Goal: Book appointment/travel/reservation

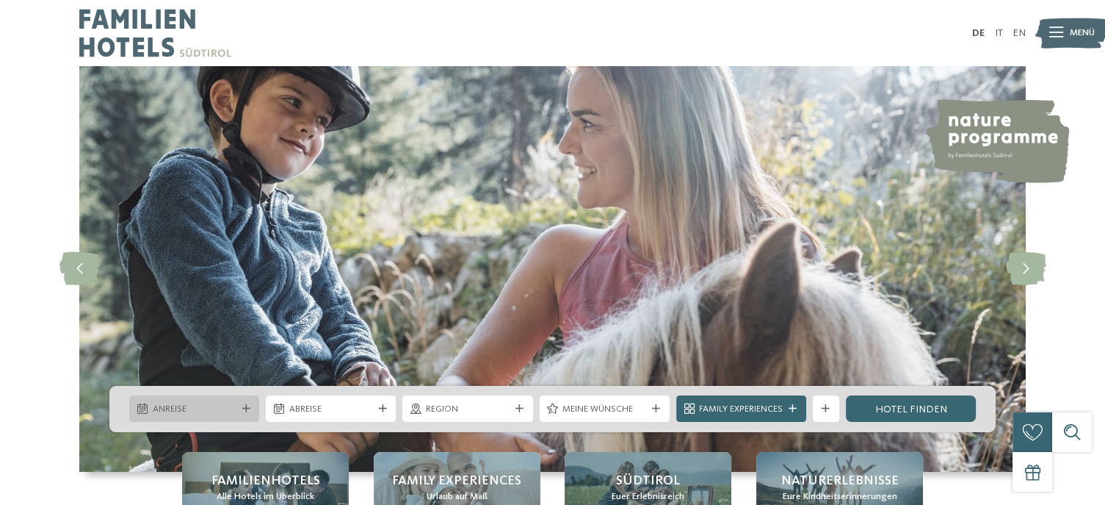
click at [230, 405] on span "Anreise" at bounding box center [195, 408] width 84 height 13
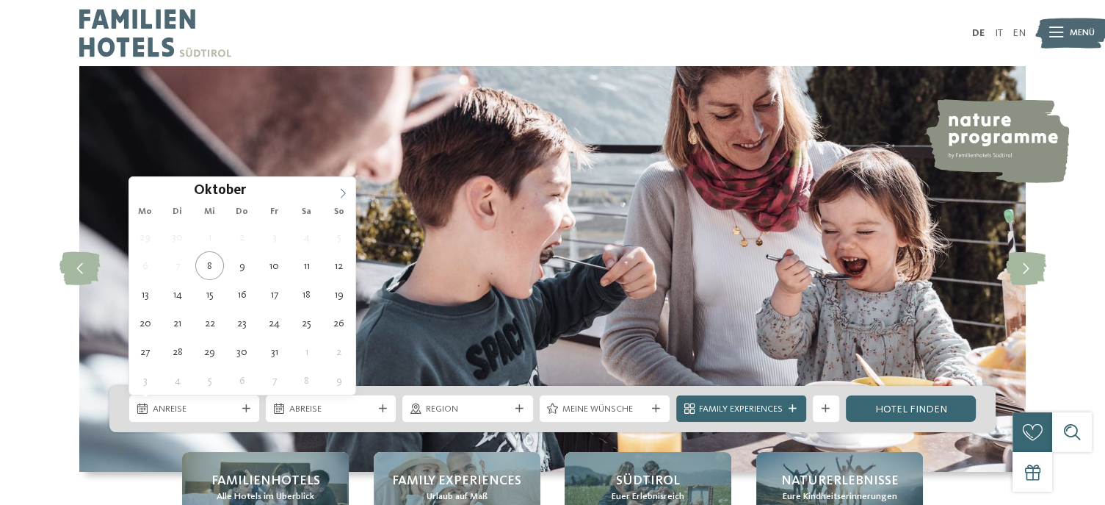
click at [344, 188] on icon at bounding box center [343, 193] width 10 height 10
type input "****"
click at [344, 188] on icon at bounding box center [343, 193] width 10 height 10
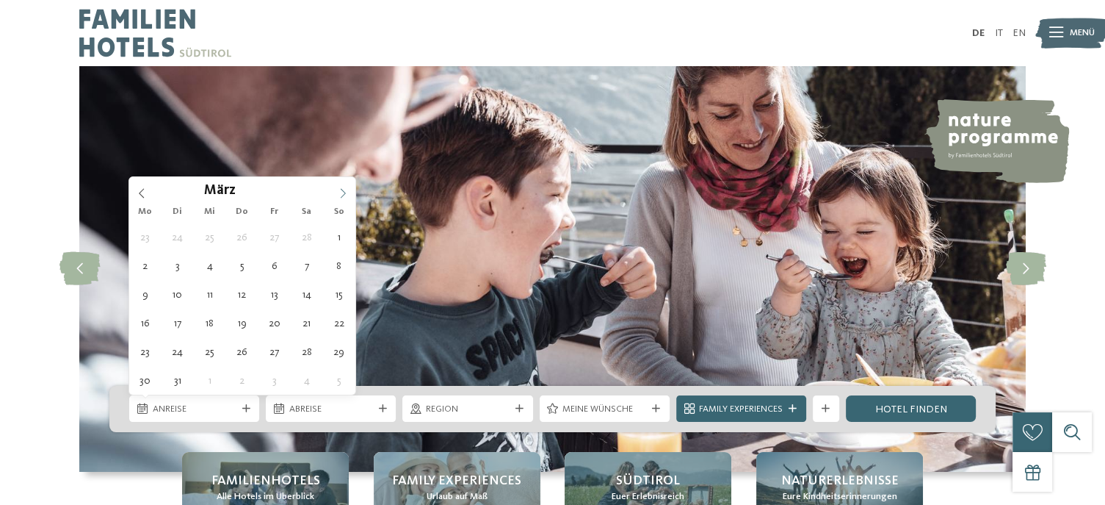
click at [344, 188] on icon at bounding box center [343, 193] width 10 height 10
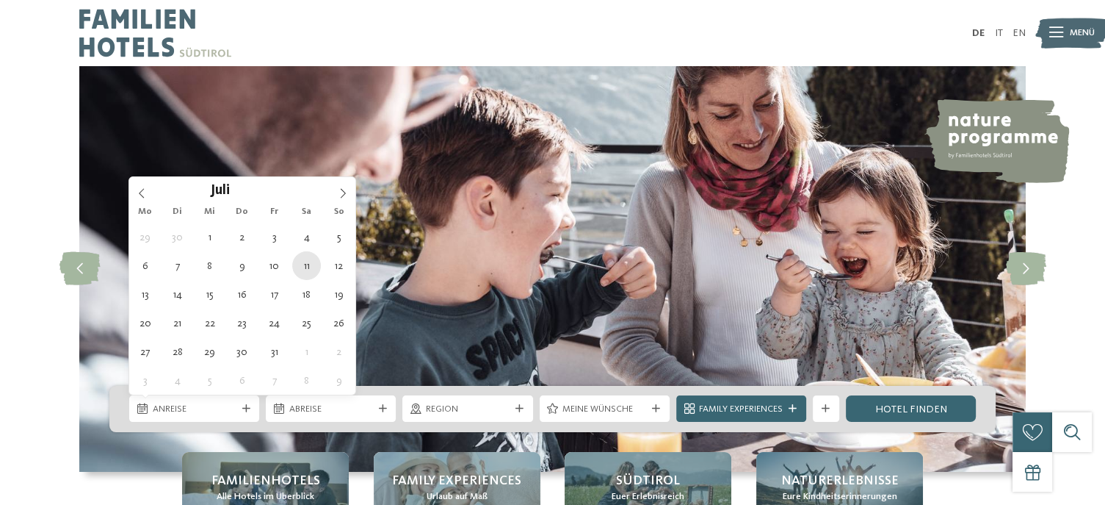
type div "11.07.2026"
type input "****"
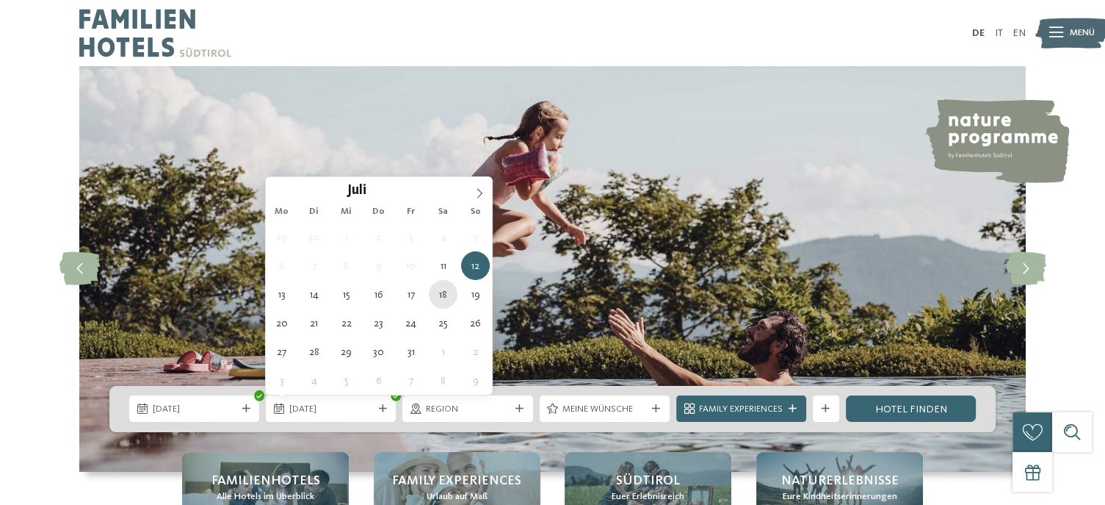
type div "18.07.2026"
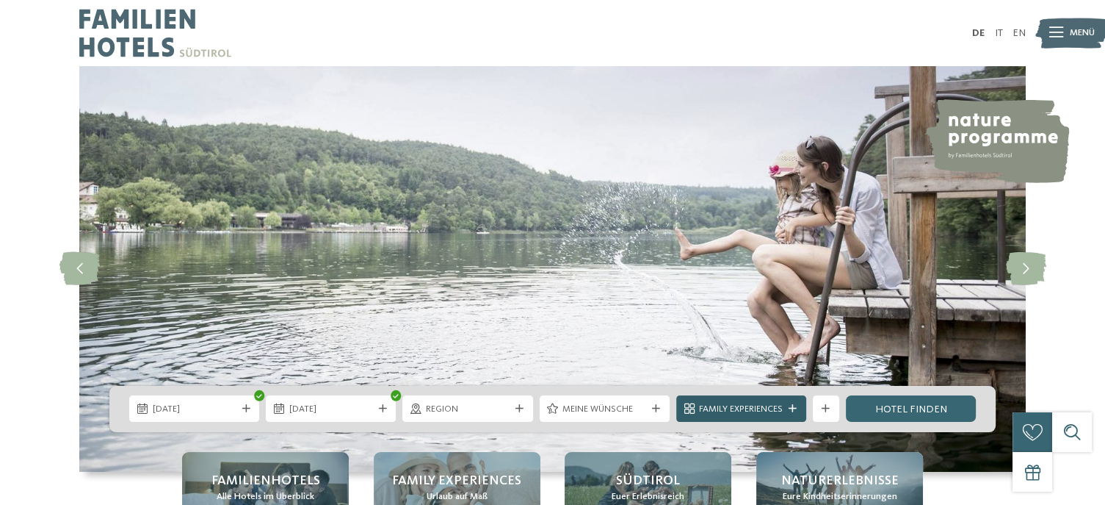
click at [743, 410] on span "Family Experiences" at bounding box center [741, 408] width 84 height 13
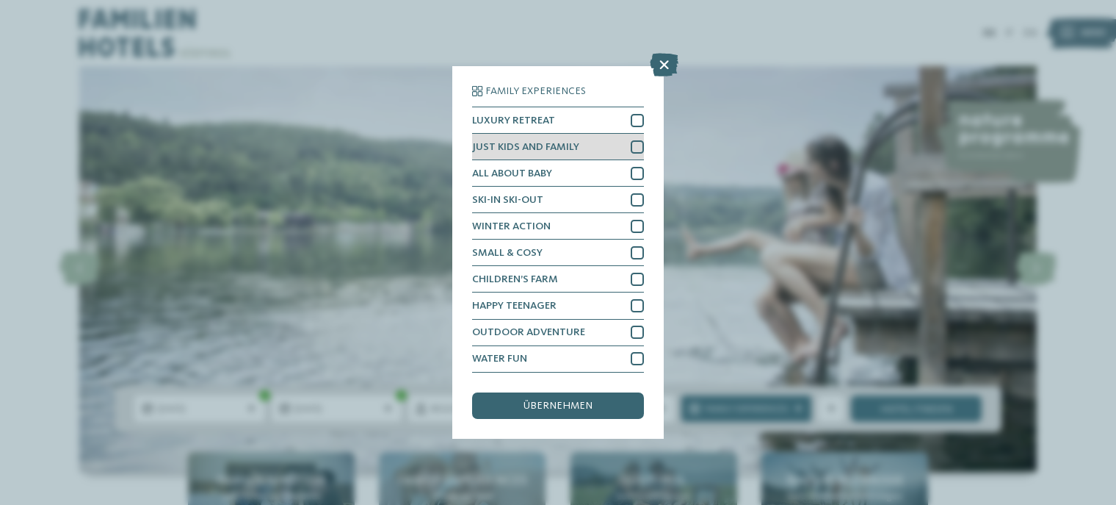
click at [636, 145] on div at bounding box center [637, 146] width 13 height 13
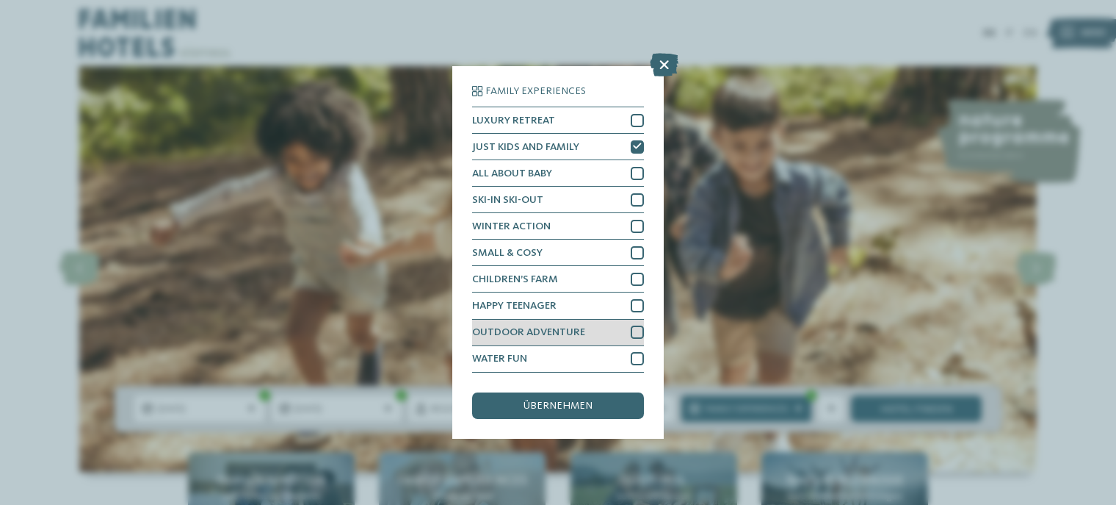
click at [631, 330] on div at bounding box center [637, 331] width 13 height 13
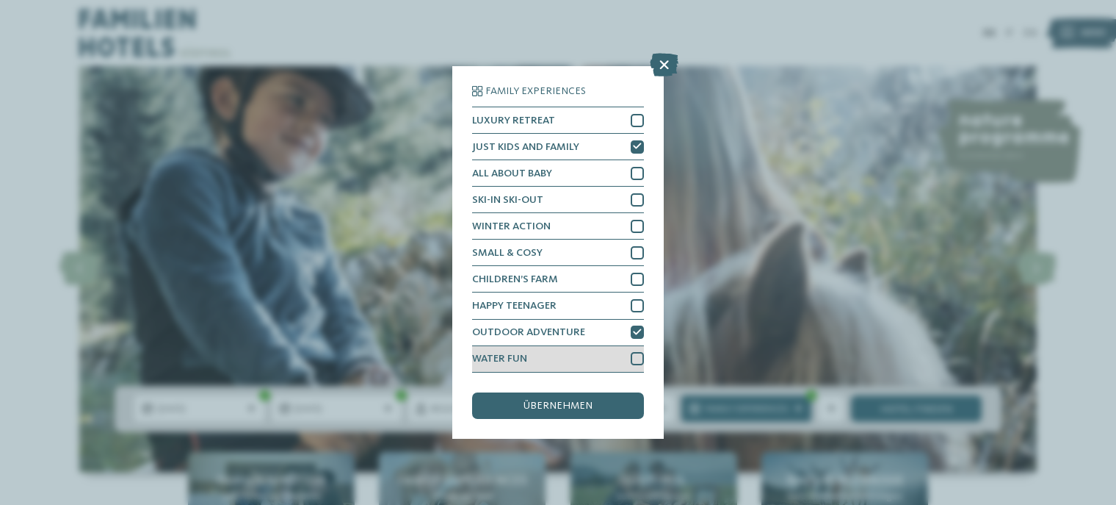
click at [639, 352] on div at bounding box center [637, 358] width 13 height 13
click at [599, 413] on div "übernehmen" at bounding box center [558, 405] width 172 height 26
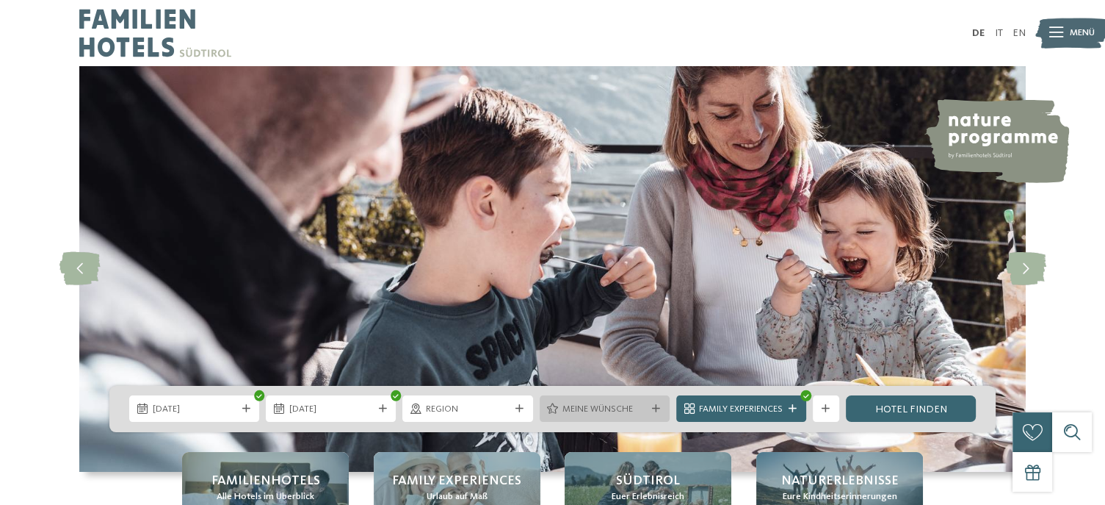
click at [585, 416] on span "Meine Wünsche" at bounding box center [605, 408] width 84 height 13
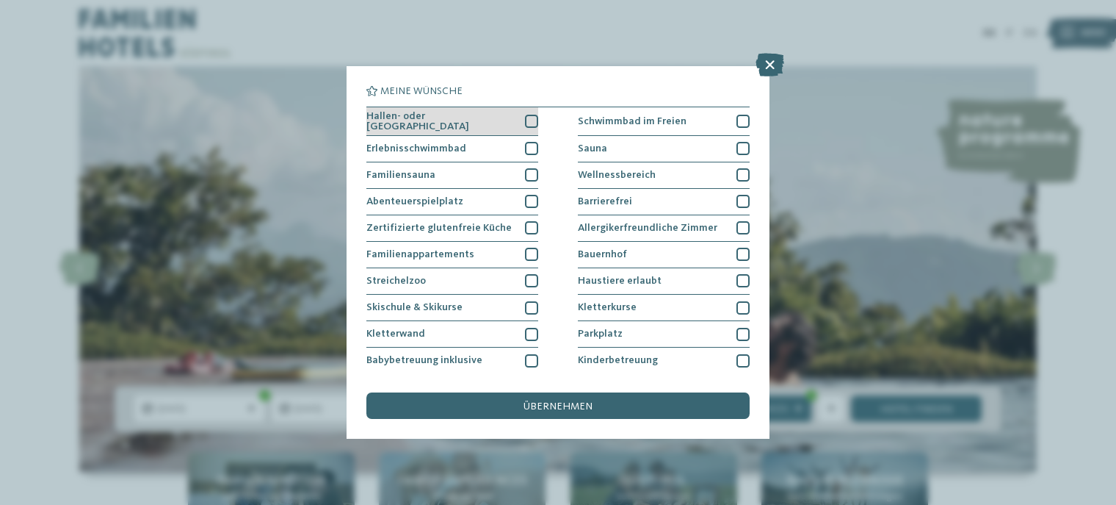
click at [525, 116] on div at bounding box center [531, 121] width 13 height 13
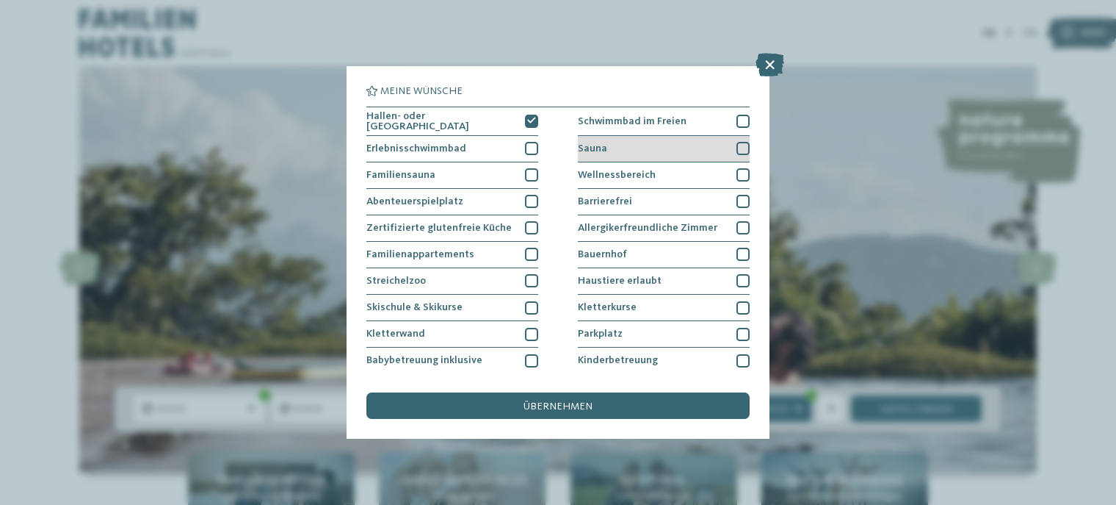
click at [613, 148] on div "Sauna" at bounding box center [664, 149] width 172 height 26
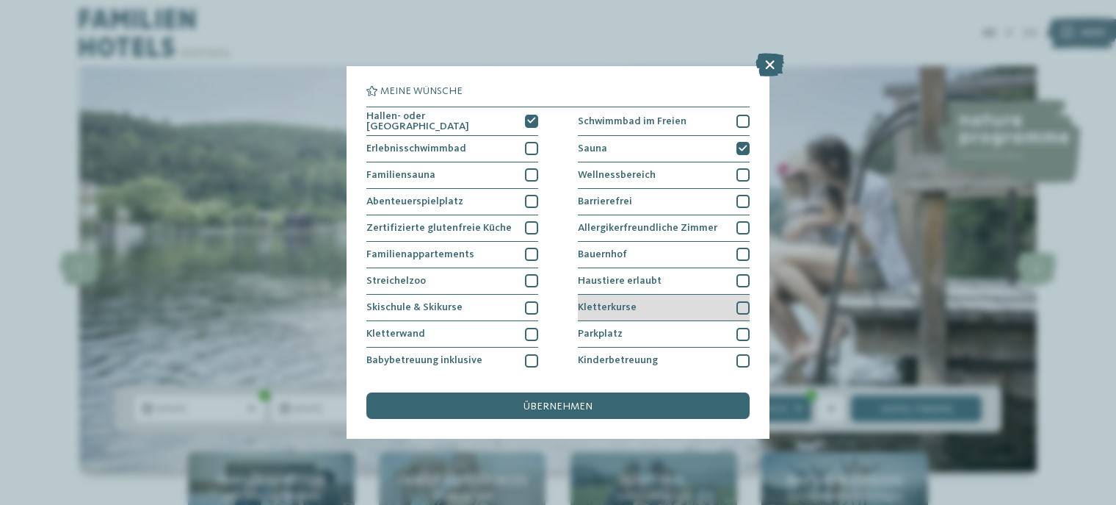
click at [599, 305] on span "Kletterkurse" at bounding box center [607, 307] width 59 height 10
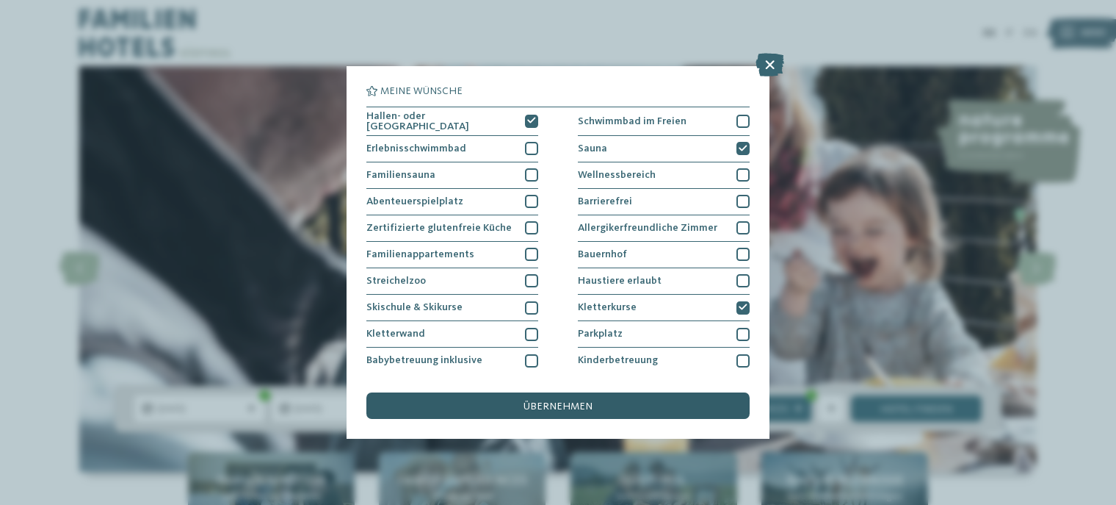
click at [590, 407] on span "übernehmen" at bounding box center [558, 406] width 69 height 10
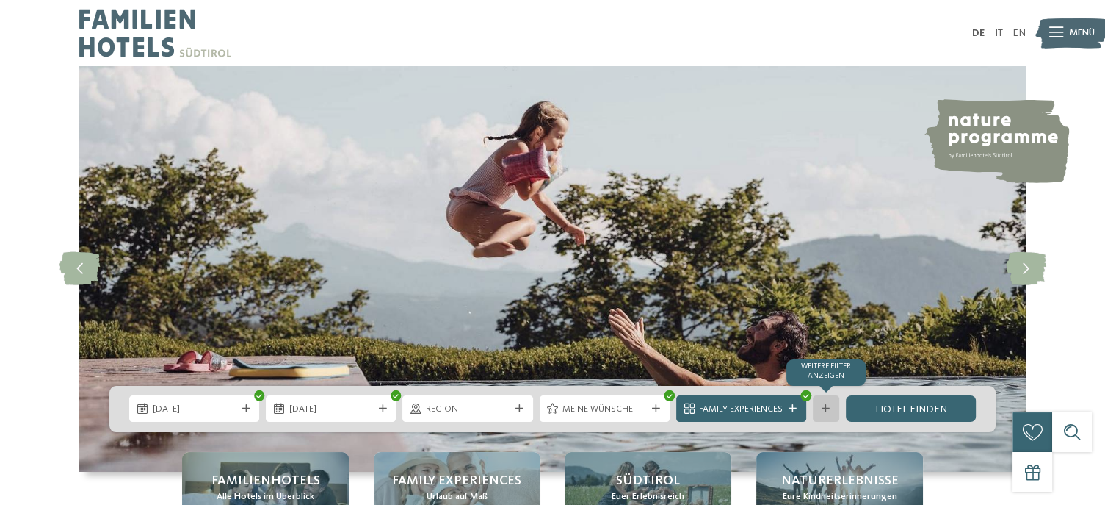
click at [823, 407] on icon at bounding box center [826, 409] width 8 height 8
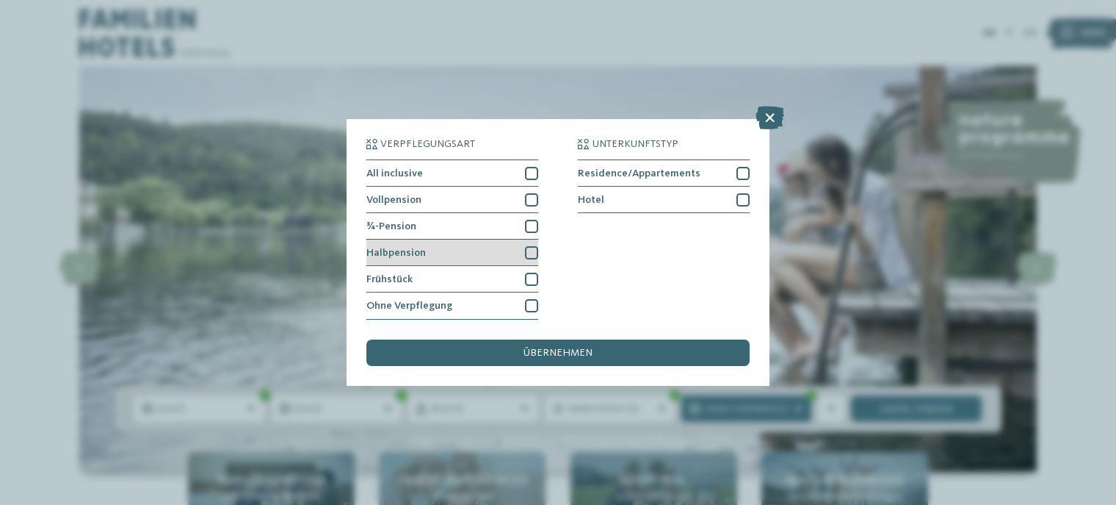
click at [527, 257] on div at bounding box center [531, 252] width 13 height 13
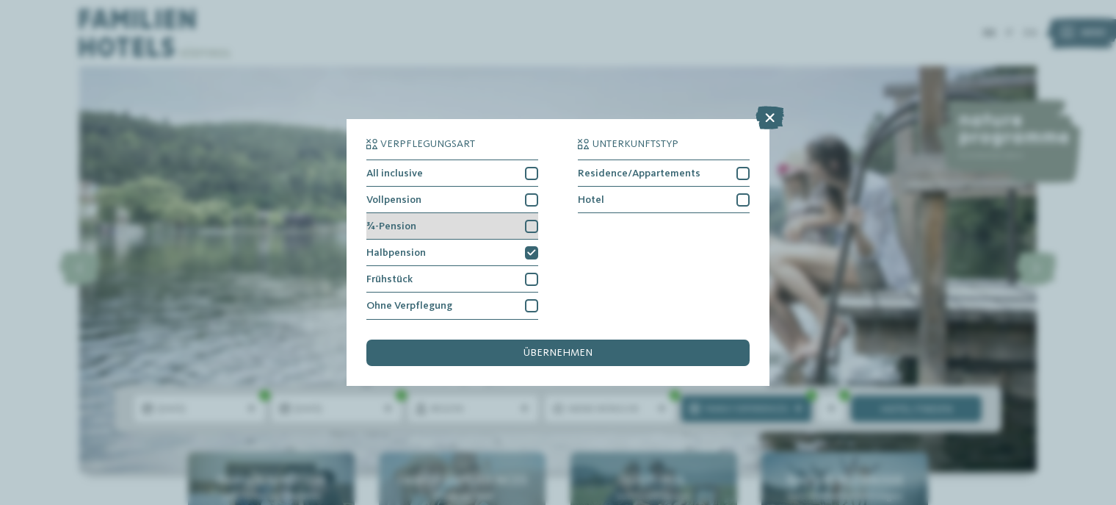
click at [537, 223] on div at bounding box center [531, 226] width 13 height 13
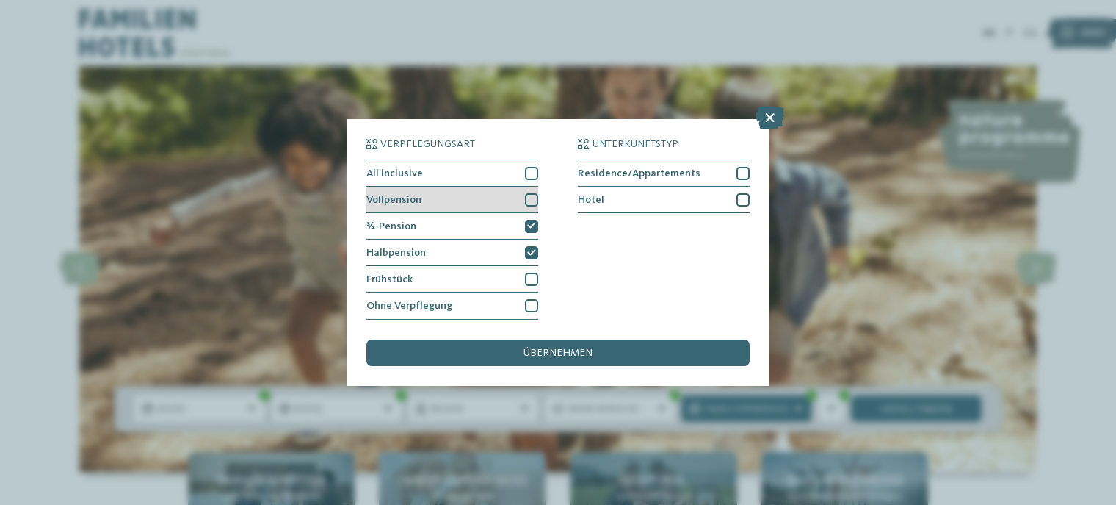
click at [535, 203] on div at bounding box center [531, 199] width 13 height 13
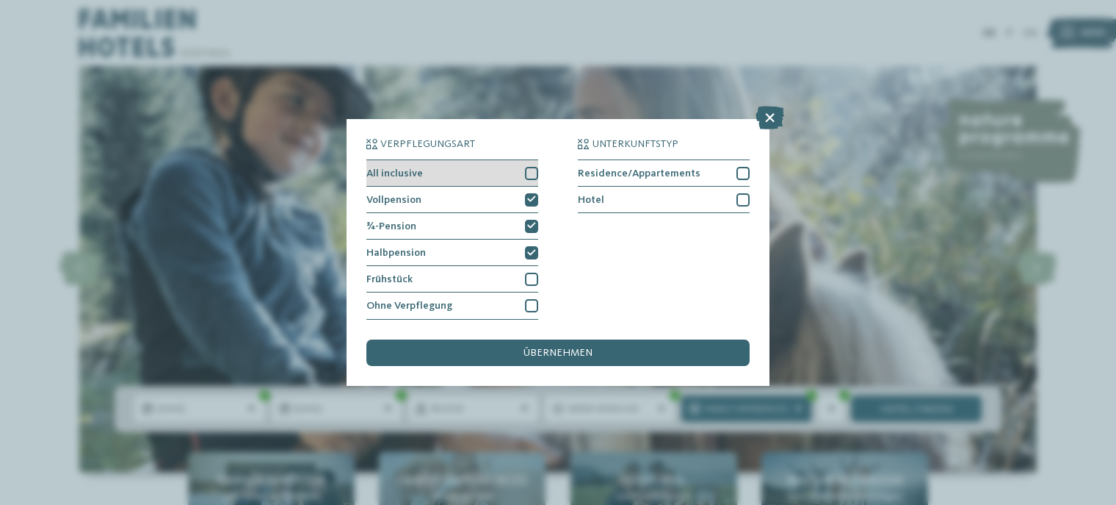
click at [533, 176] on div at bounding box center [531, 173] width 13 height 13
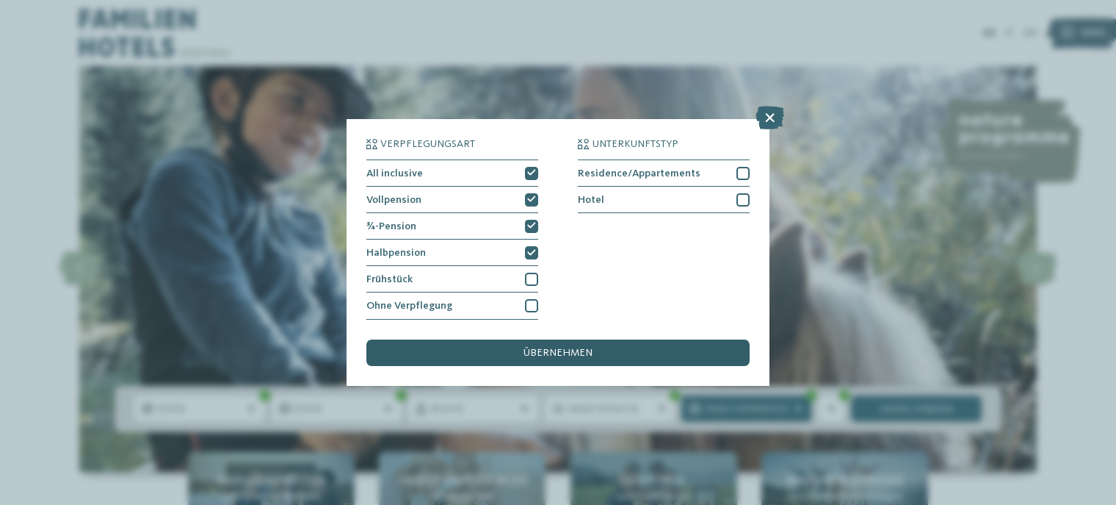
click at [531, 348] on span "übernehmen" at bounding box center [558, 352] width 69 height 10
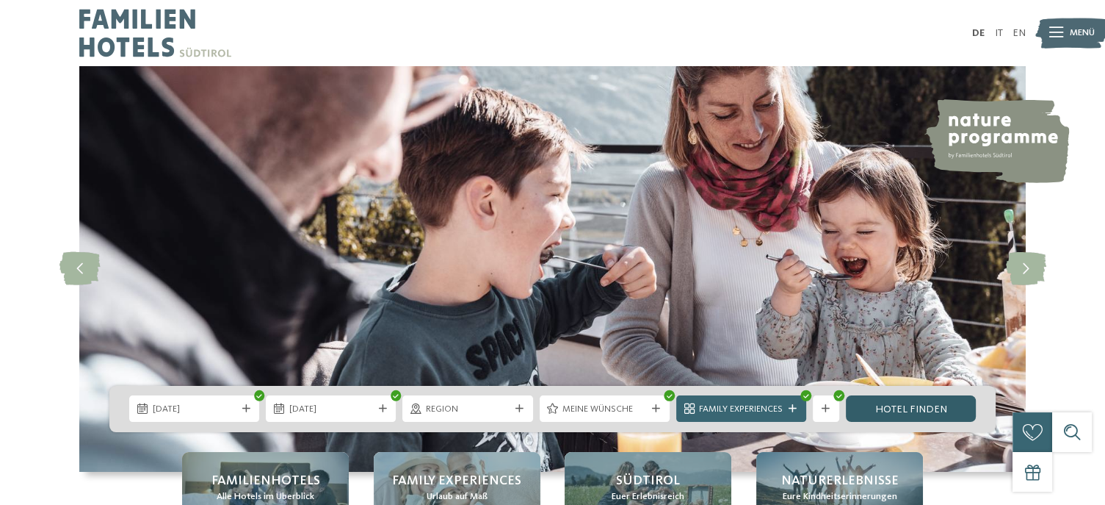
click at [887, 396] on link "Hotel finden" at bounding box center [911, 408] width 130 height 26
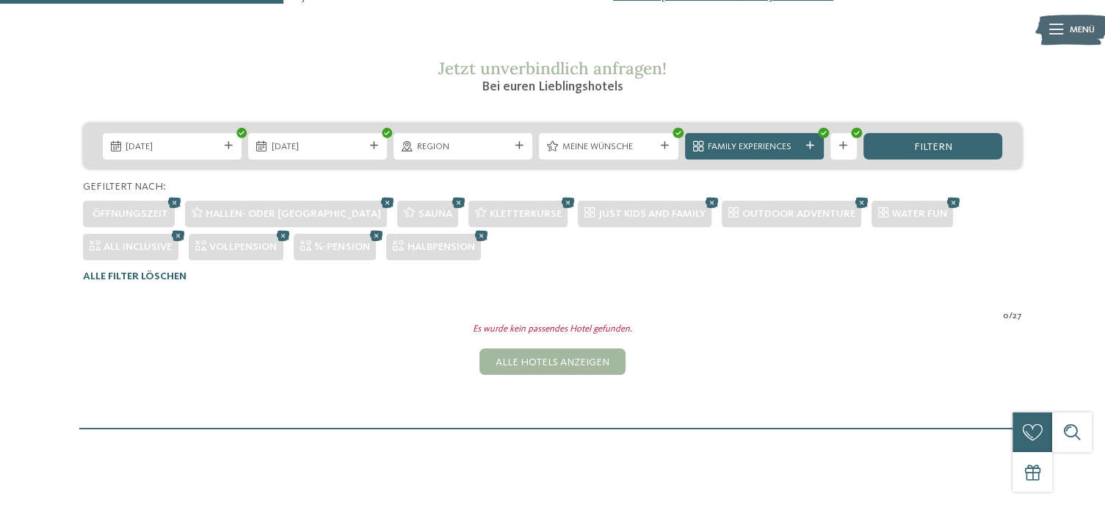
scroll to position [220, 0]
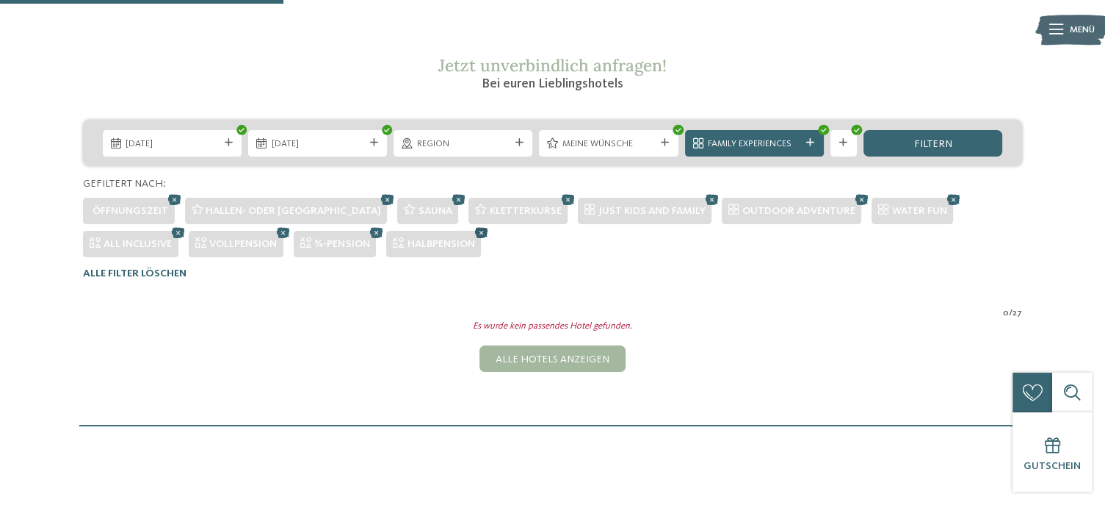
click at [491, 231] on icon at bounding box center [481, 232] width 20 height 18
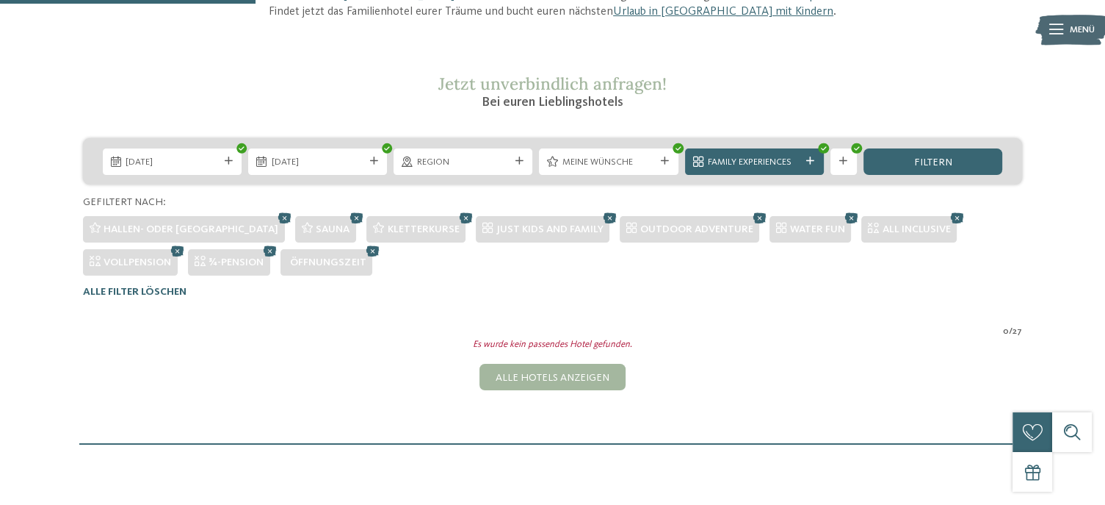
scroll to position [199, 0]
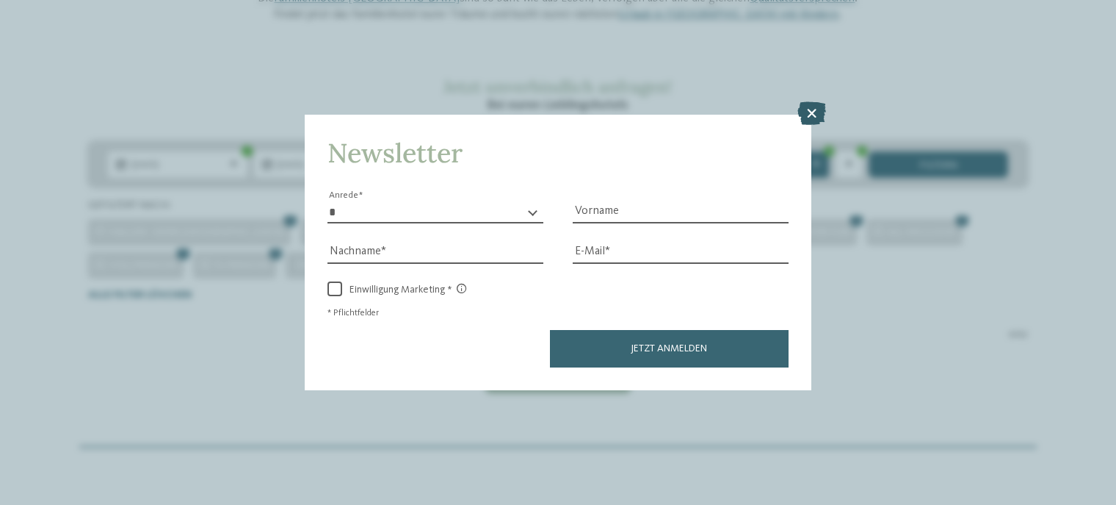
click at [803, 115] on icon at bounding box center [812, 113] width 29 height 24
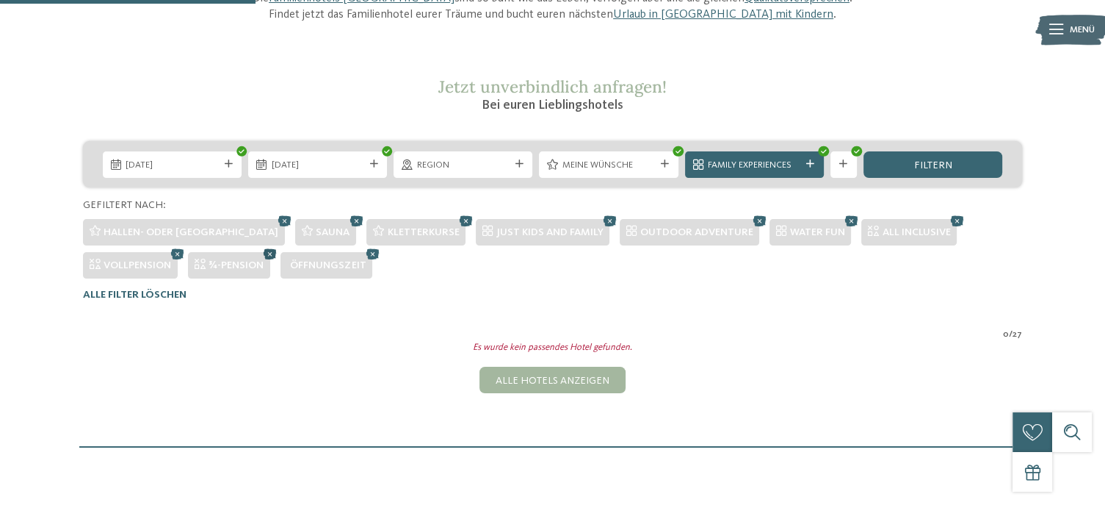
click at [270, 249] on icon at bounding box center [271, 254] width 20 height 18
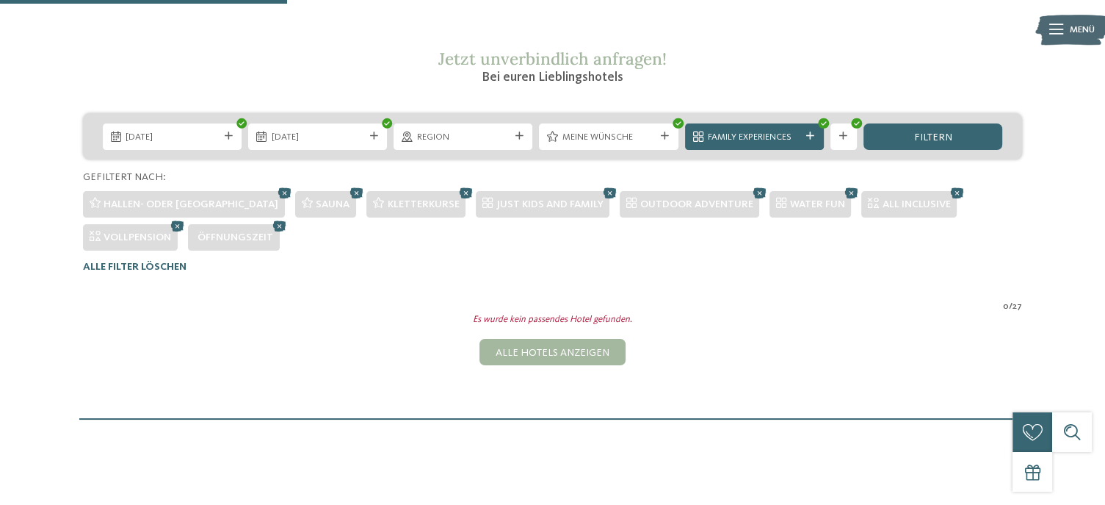
scroll to position [223, 0]
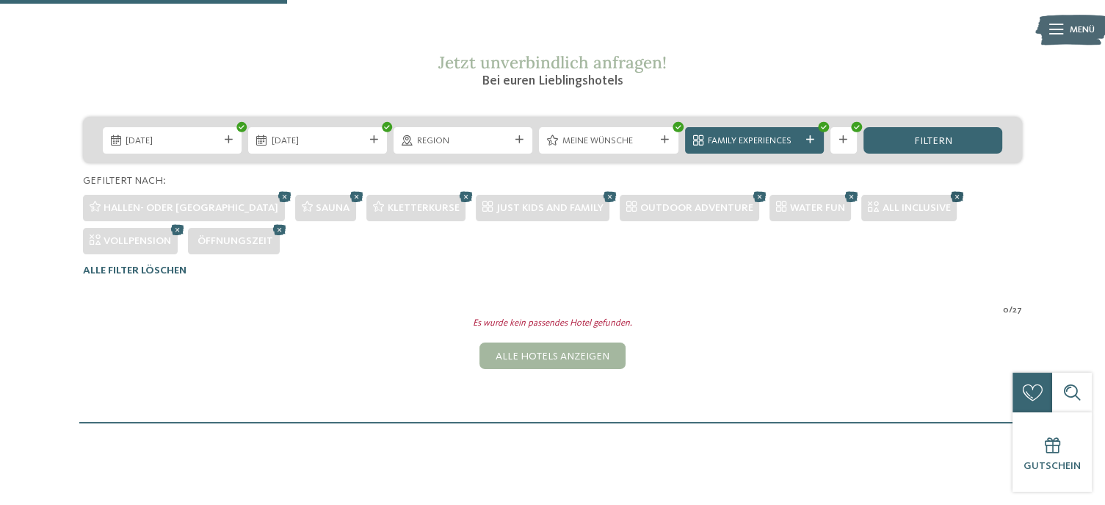
click at [947, 199] on icon at bounding box center [957, 196] width 20 height 18
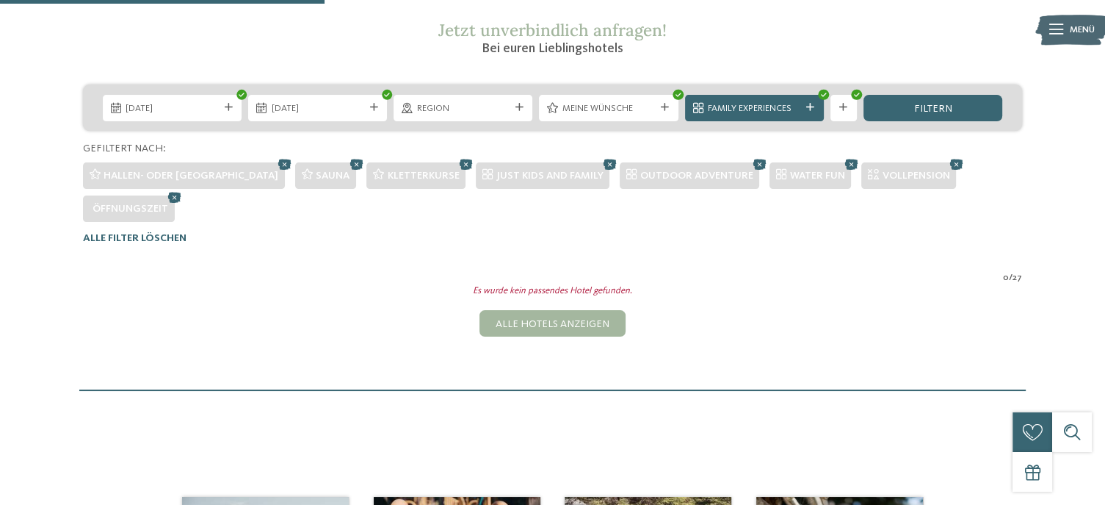
scroll to position [253, 0]
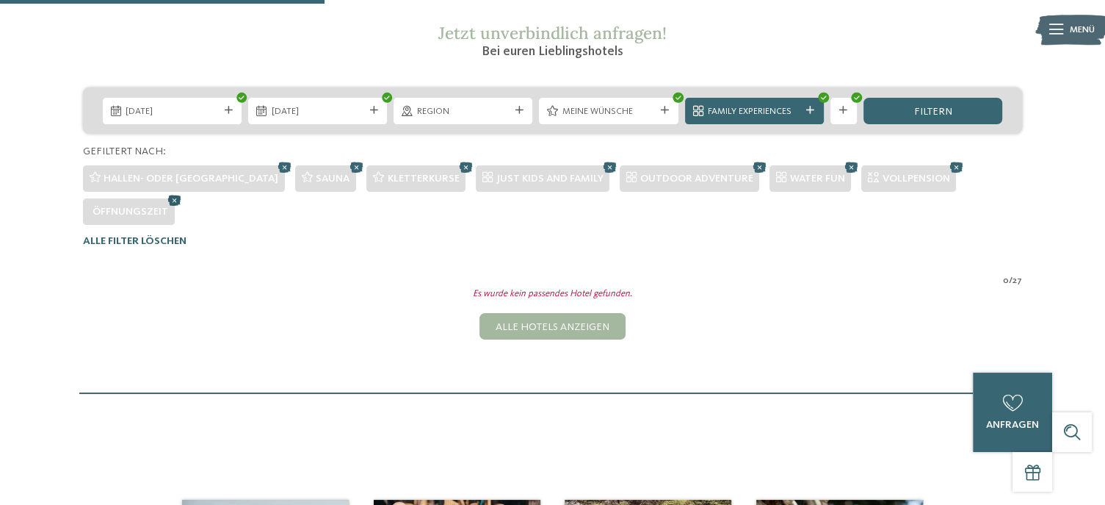
click at [176, 198] on icon at bounding box center [175, 200] width 20 height 18
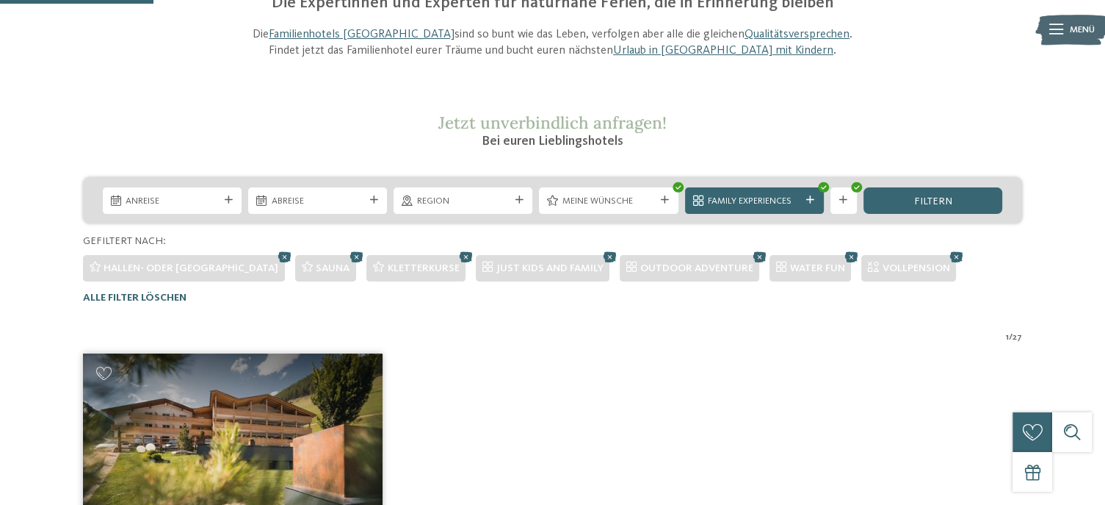
scroll to position [159, 0]
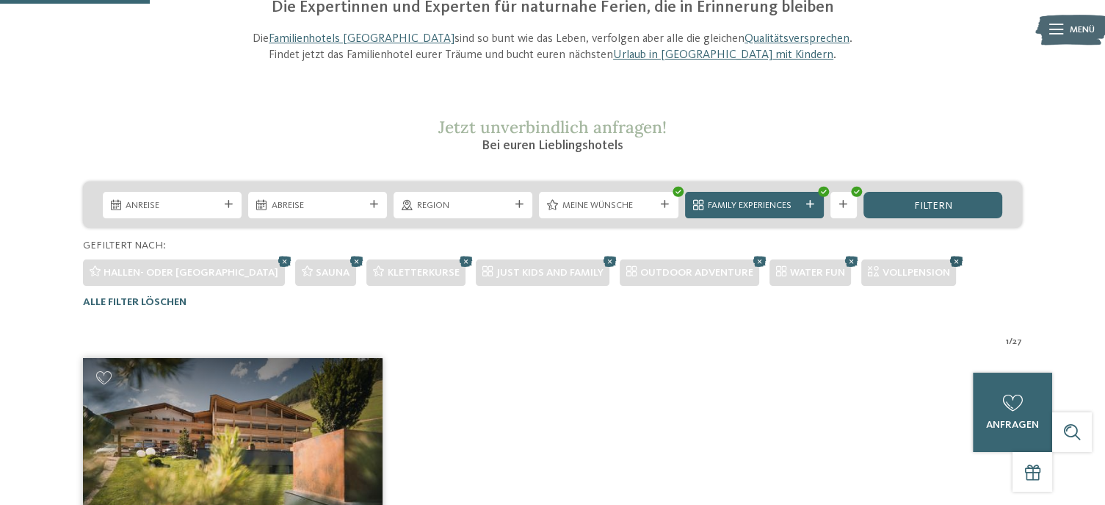
click at [947, 259] on icon at bounding box center [957, 261] width 20 height 18
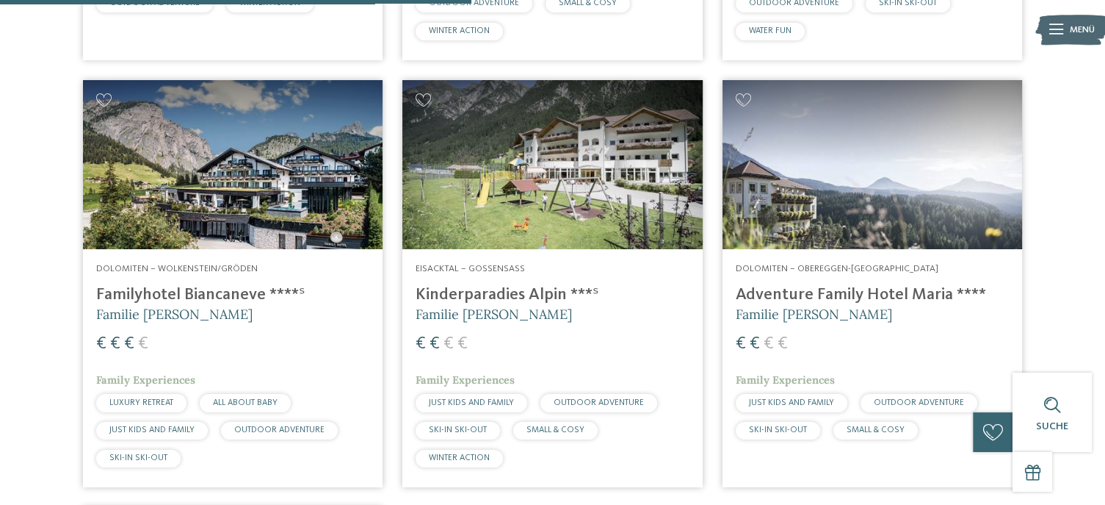
scroll to position [866, 0]
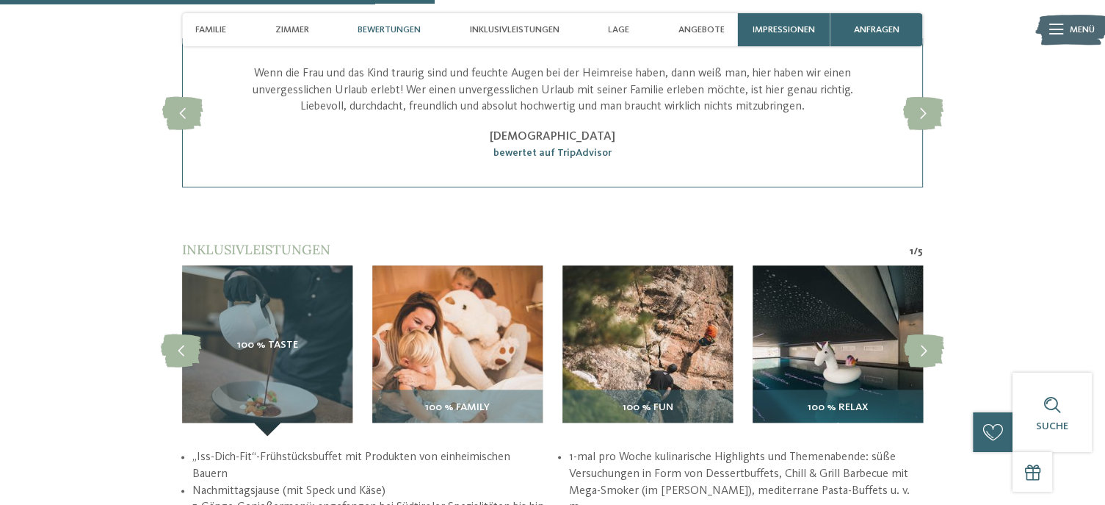
scroll to position [1913, 0]
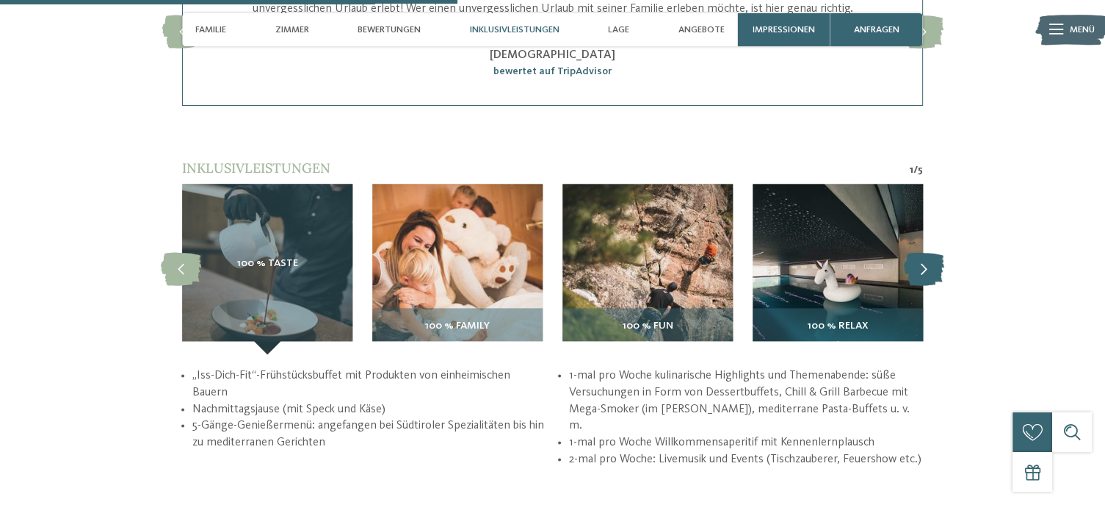
click at [927, 264] on icon at bounding box center [924, 269] width 40 height 33
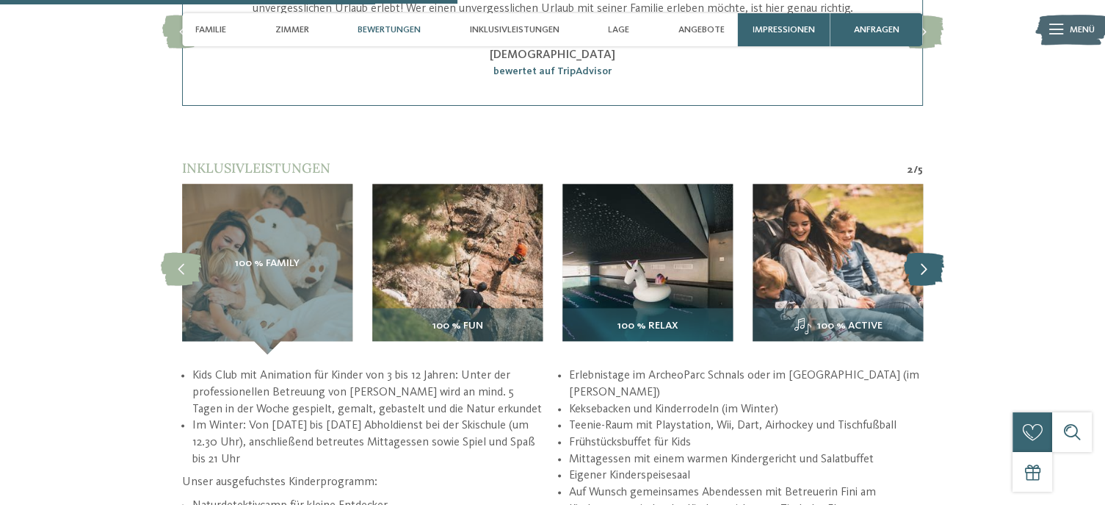
click at [927, 264] on icon at bounding box center [924, 269] width 40 height 33
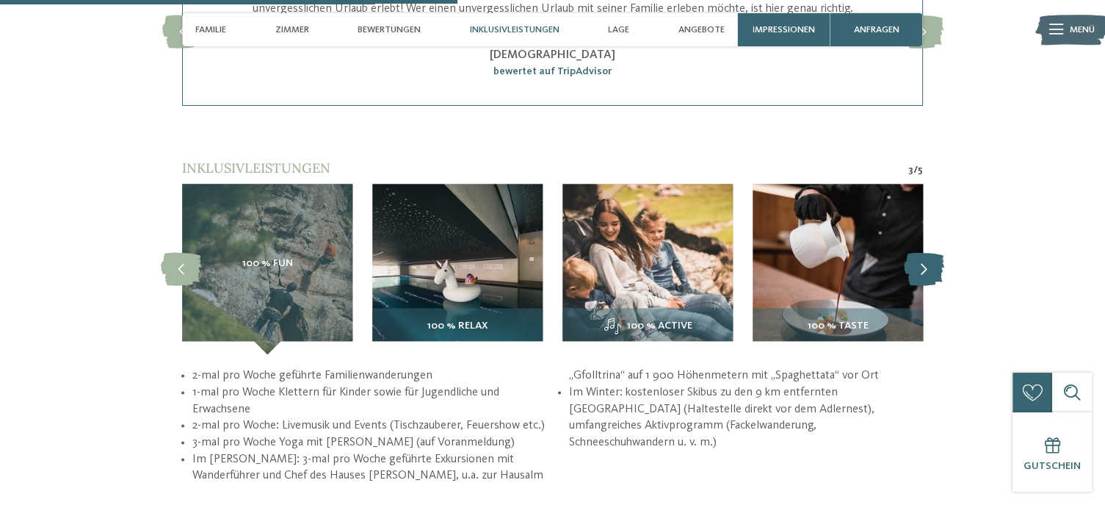
click at [927, 264] on icon at bounding box center [924, 269] width 40 height 33
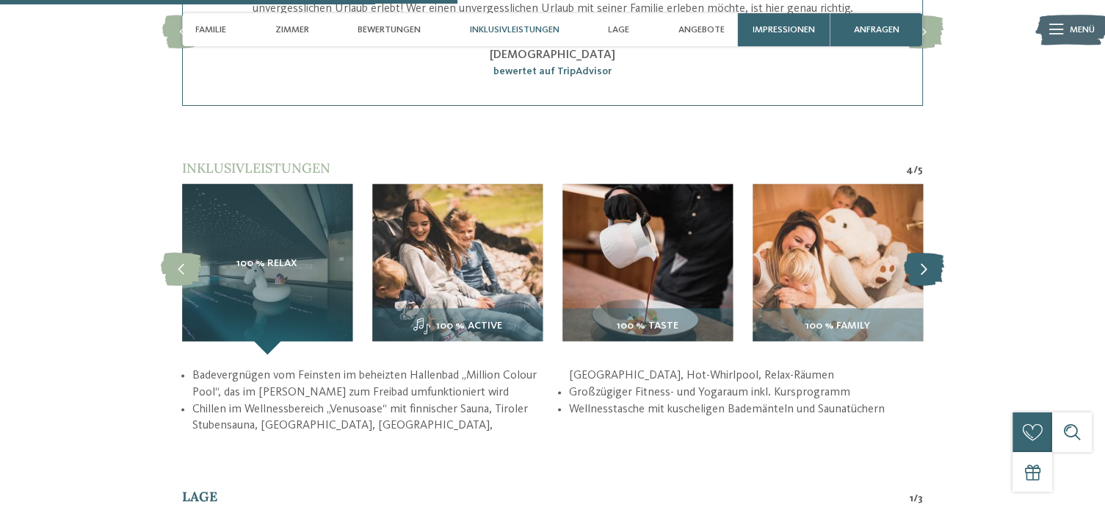
click at [927, 264] on icon at bounding box center [924, 269] width 40 height 33
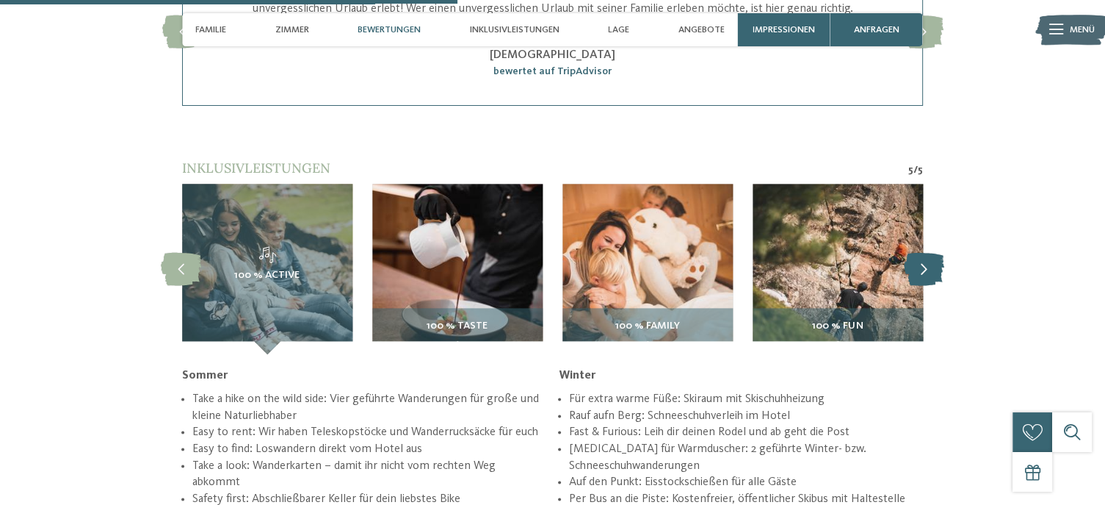
click at [927, 264] on icon at bounding box center [924, 269] width 40 height 33
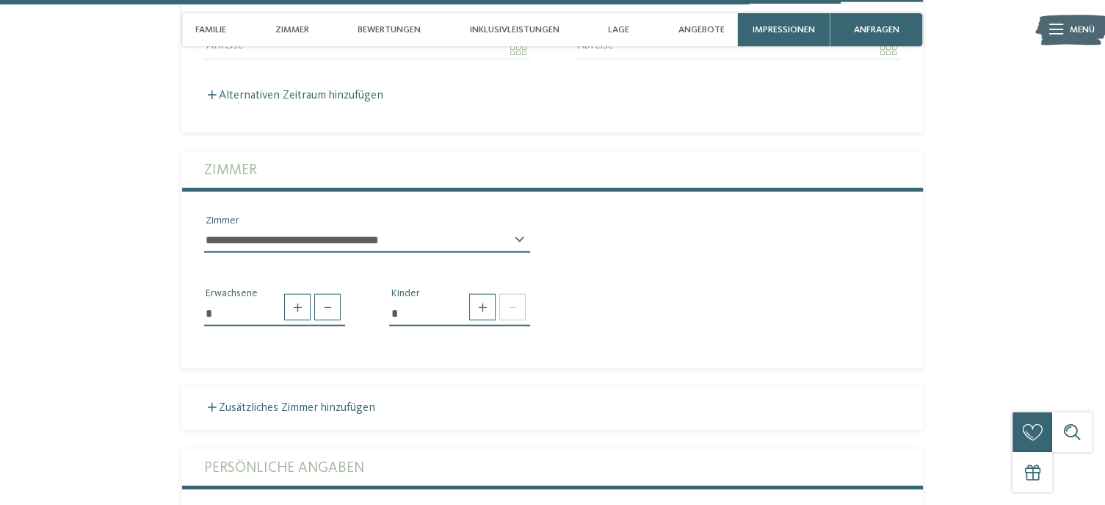
scroll to position [3537, 0]
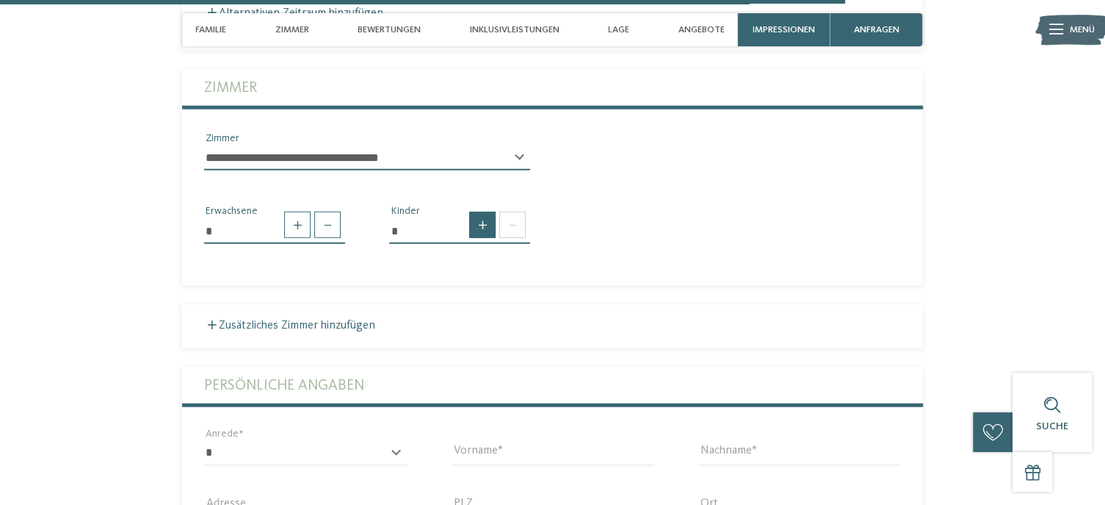
click at [488, 220] on span at bounding box center [482, 225] width 26 height 26
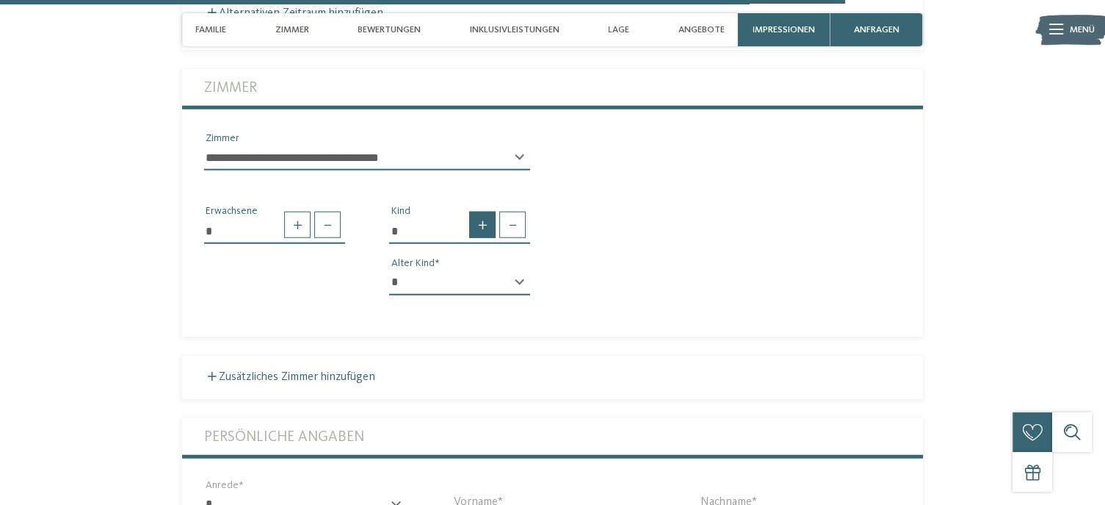
click at [488, 220] on span at bounding box center [482, 225] width 26 height 26
type input "*"
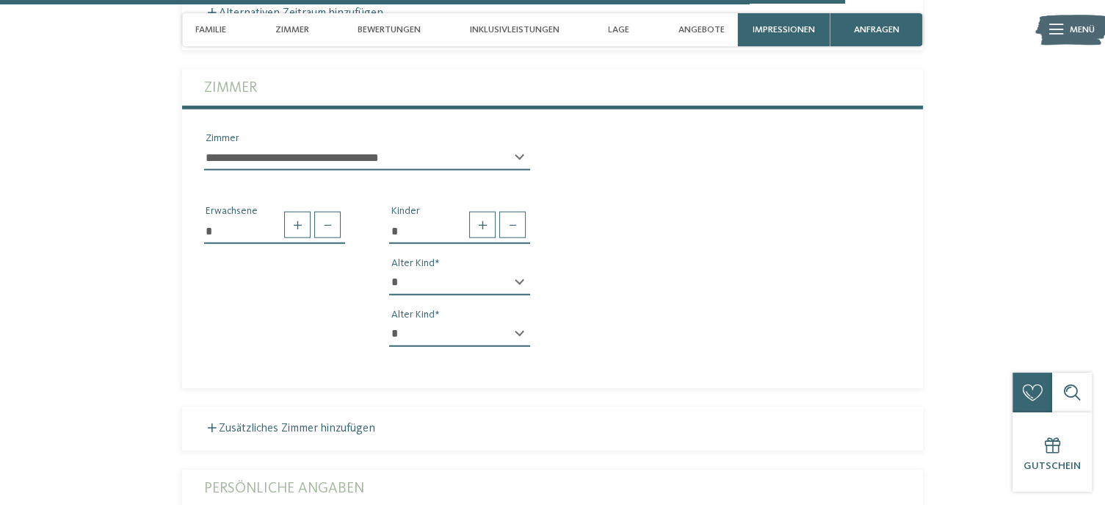
click at [385, 262] on div "* Kinder * * * * * * * * * * * ** ** ** ** ** ** ** ** Alter Kind * * * * * * *…" at bounding box center [459, 281] width 185 height 154
click at [521, 270] on select "* * * * * * * * * * * ** ** ** ** ** ** ** **" at bounding box center [459, 282] width 141 height 25
select select "**"
click at [389, 270] on select "* * * * * * * * * * * ** ** ** ** ** ** ** **" at bounding box center [459, 282] width 141 height 25
click at [433, 322] on select "* * * * * * * * * * * ** ** ** ** ** ** ** **" at bounding box center [459, 334] width 141 height 25
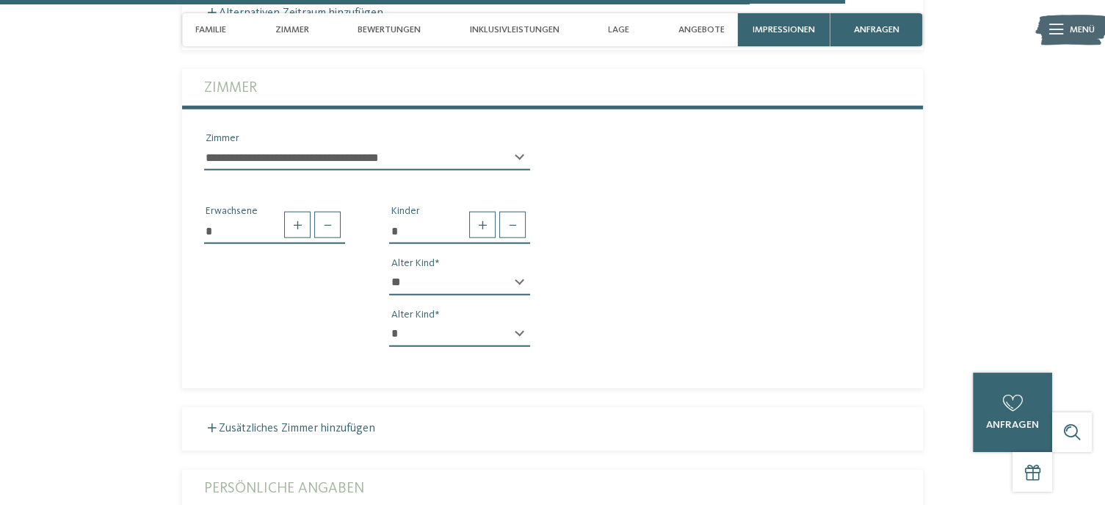
select select "**"
click at [389, 322] on select "* * * * * * * * * * * ** ** ** ** ** ** ** **" at bounding box center [459, 334] width 141 height 25
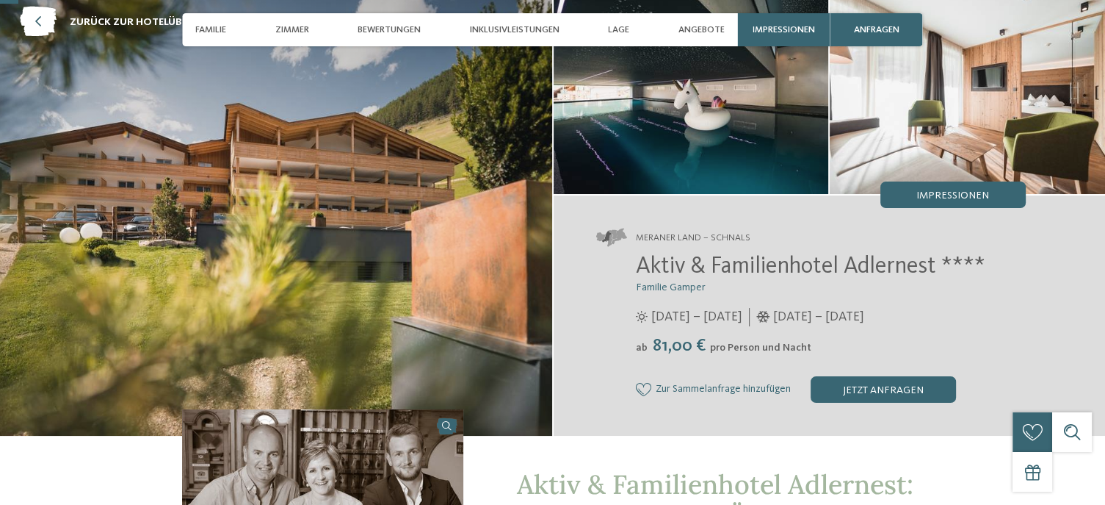
scroll to position [85, 0]
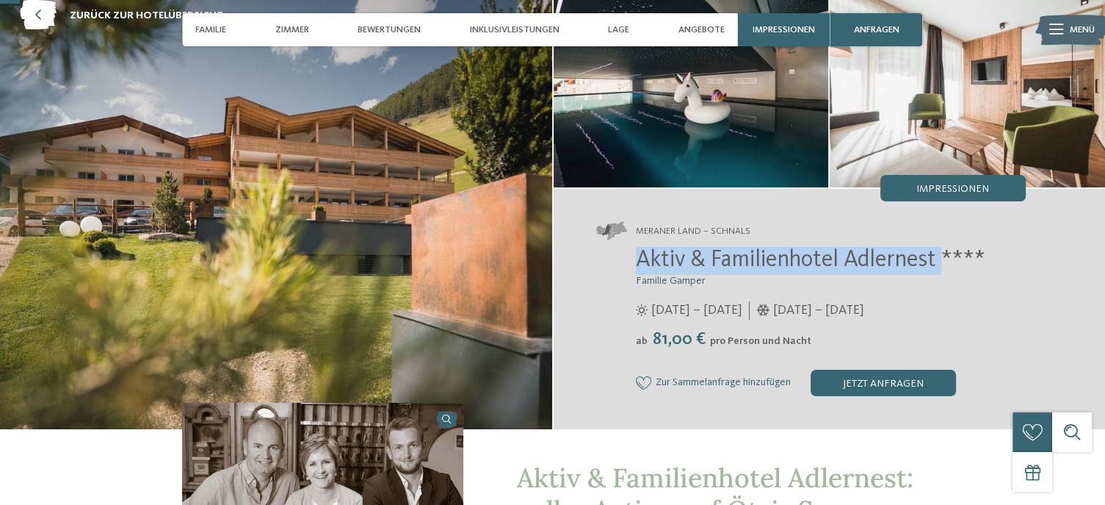
drag, startPoint x: 634, startPoint y: 261, endPoint x: 941, endPoint y: 262, distance: 307.0
click at [941, 262] on div "Aktiv & Familienhotel Adlernest **** Familie Gamper 17.05. – 03.11.2024 ab" at bounding box center [811, 321] width 430 height 149
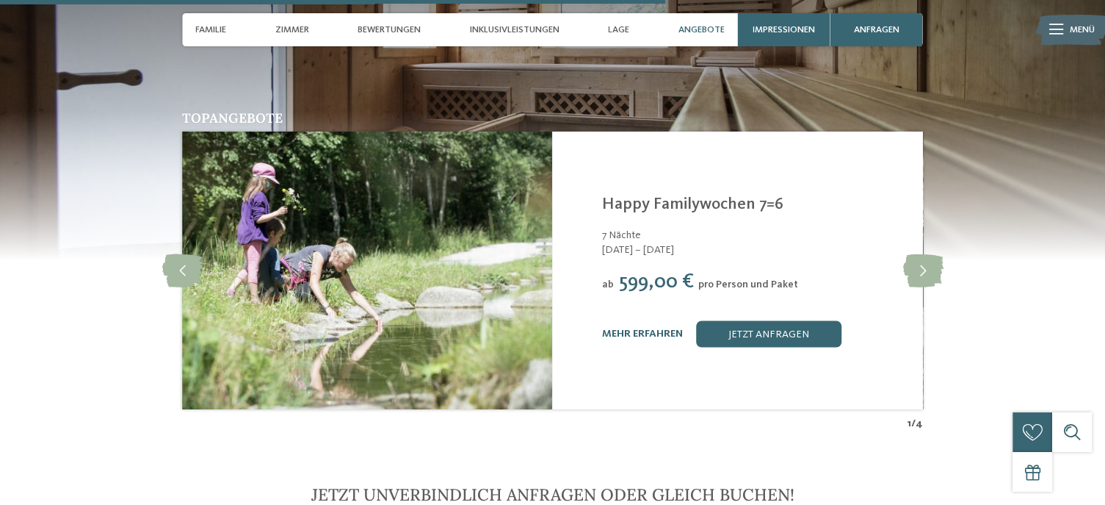
scroll to position [2720, 0]
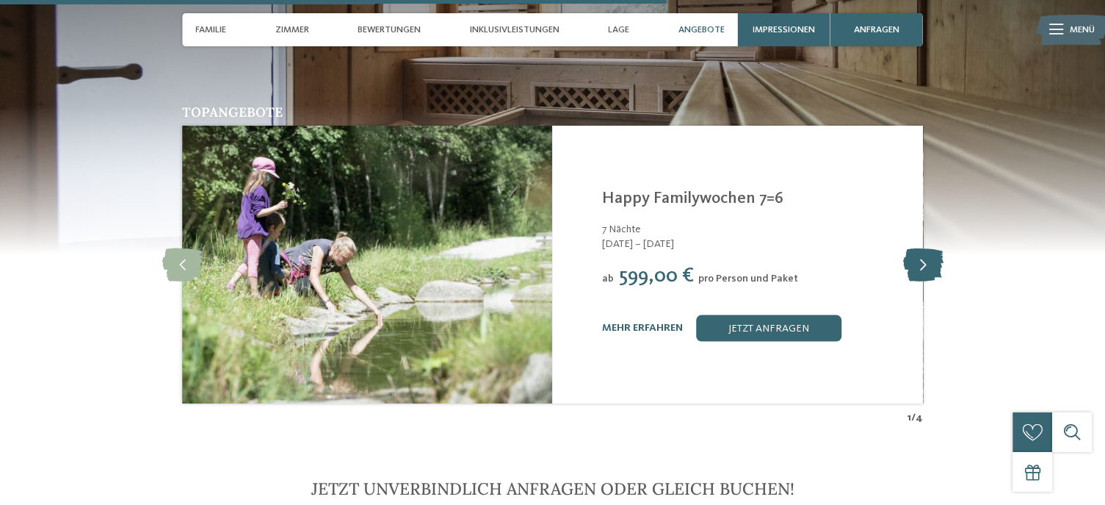
click at [928, 248] on icon at bounding box center [923, 264] width 40 height 33
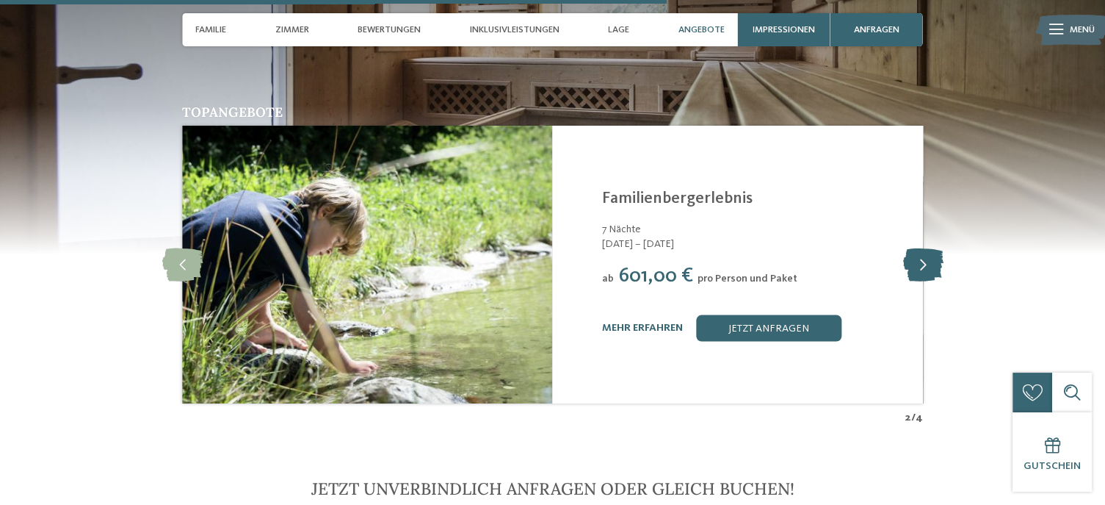
click at [928, 248] on icon at bounding box center [923, 264] width 40 height 33
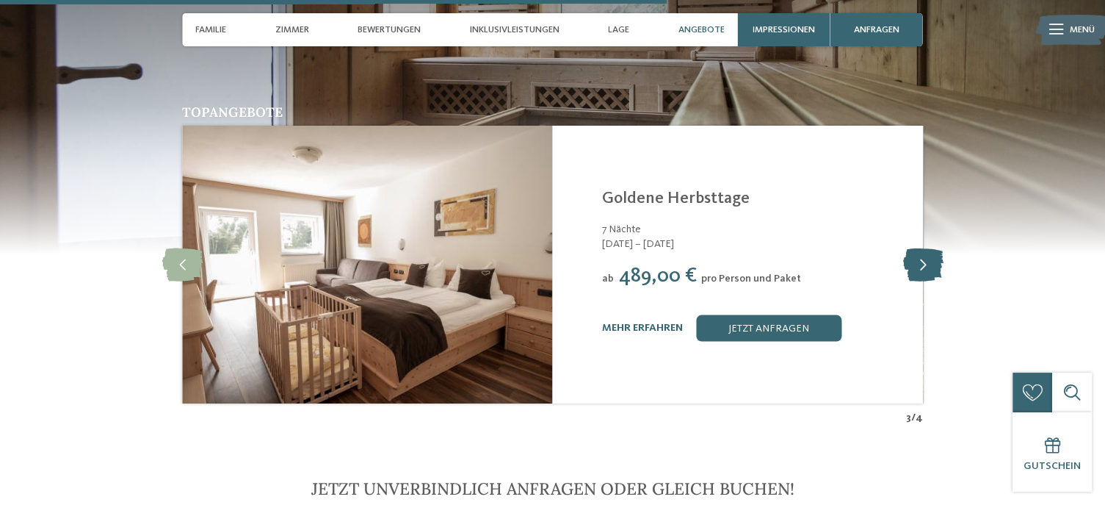
click at [928, 248] on icon at bounding box center [923, 264] width 40 height 33
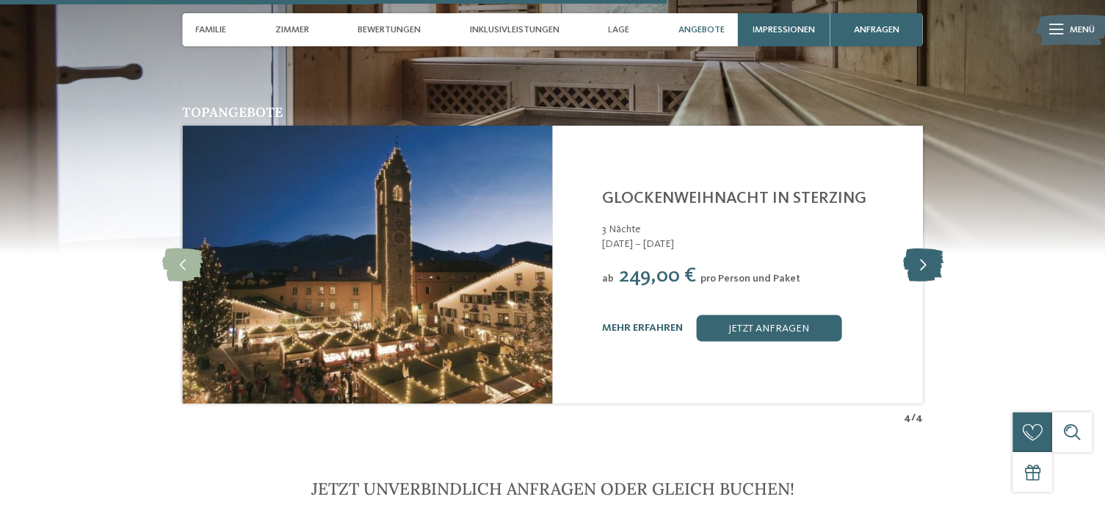
click at [928, 248] on icon at bounding box center [923, 264] width 40 height 33
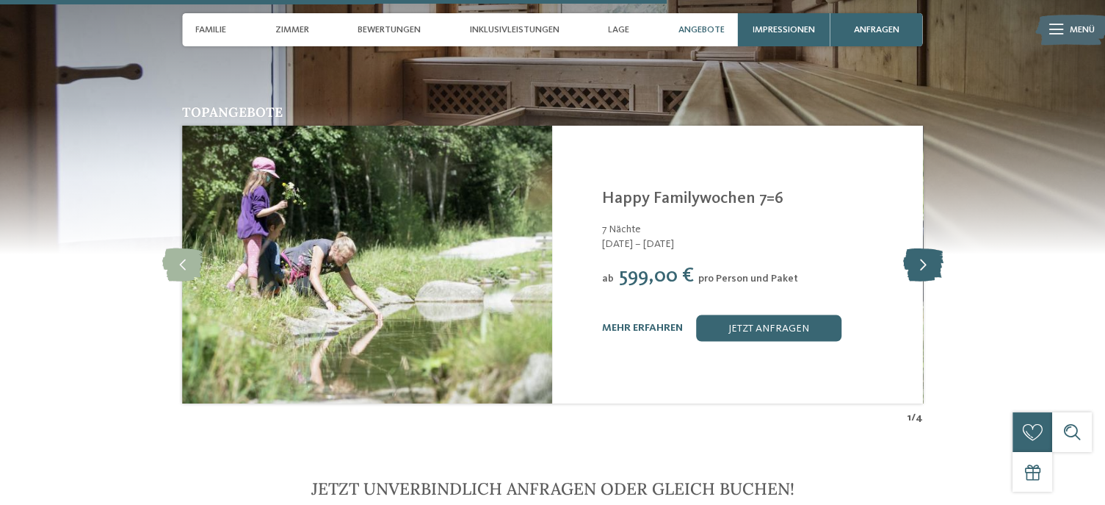
click at [928, 248] on icon at bounding box center [923, 264] width 40 height 33
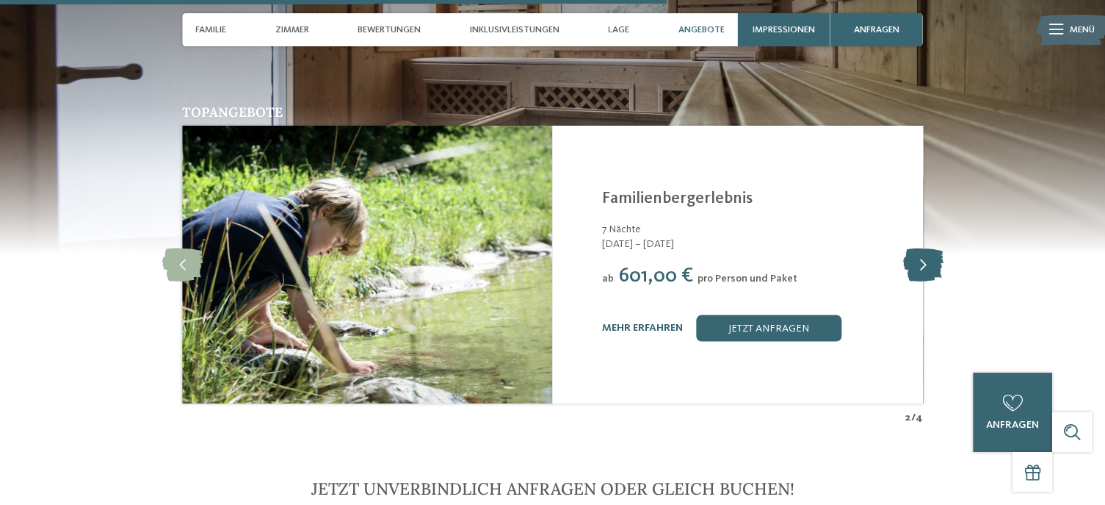
click at [928, 248] on icon at bounding box center [923, 264] width 40 height 33
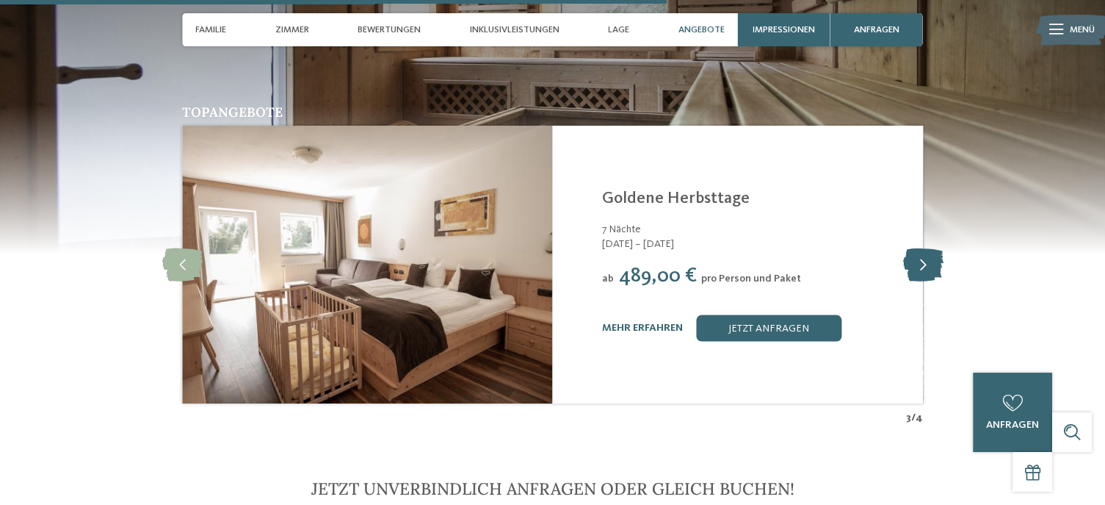
click at [928, 248] on icon at bounding box center [923, 264] width 40 height 33
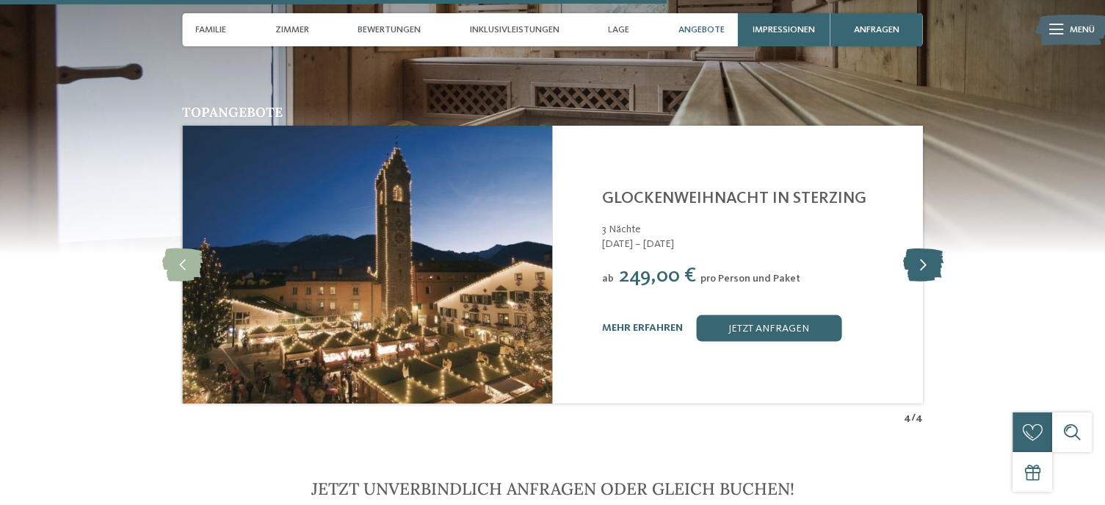
click at [928, 248] on icon at bounding box center [923, 264] width 40 height 33
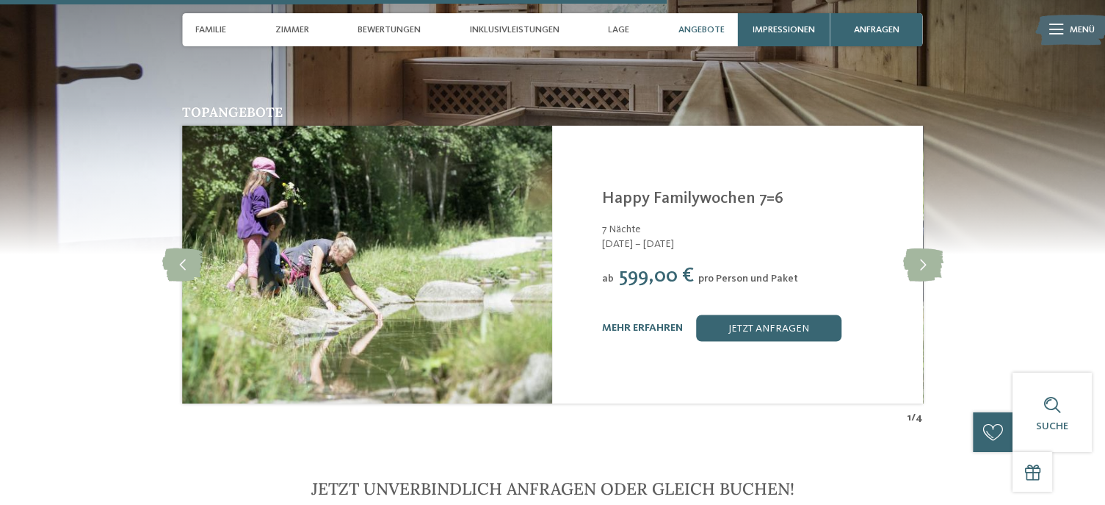
click at [1102, 287] on section "Topangebote slide 2 of 4 Kinderparadies Alpin ***S Gossensass - Eisacktal 3 Näc…" at bounding box center [552, 190] width 1105 height 468
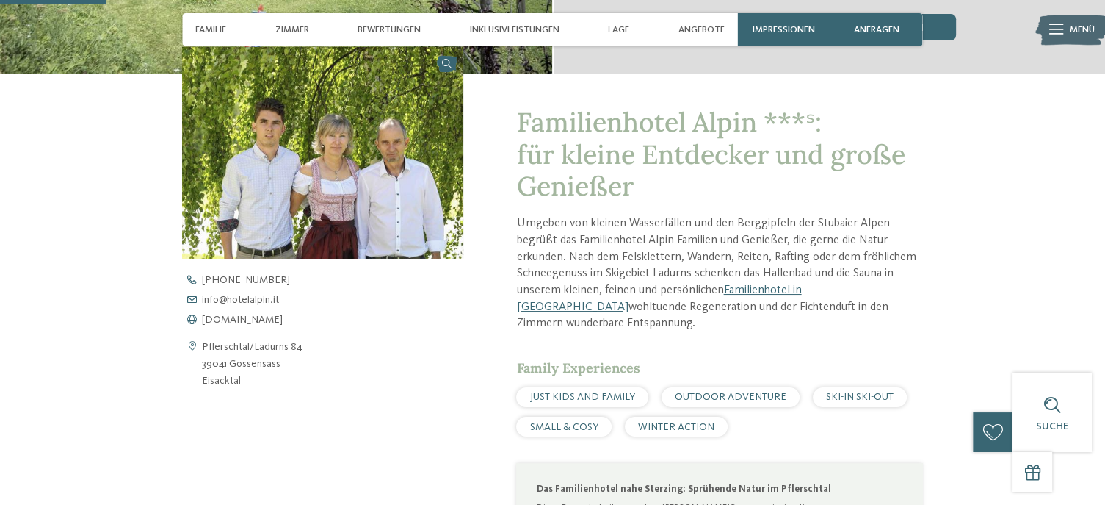
scroll to position [428, 0]
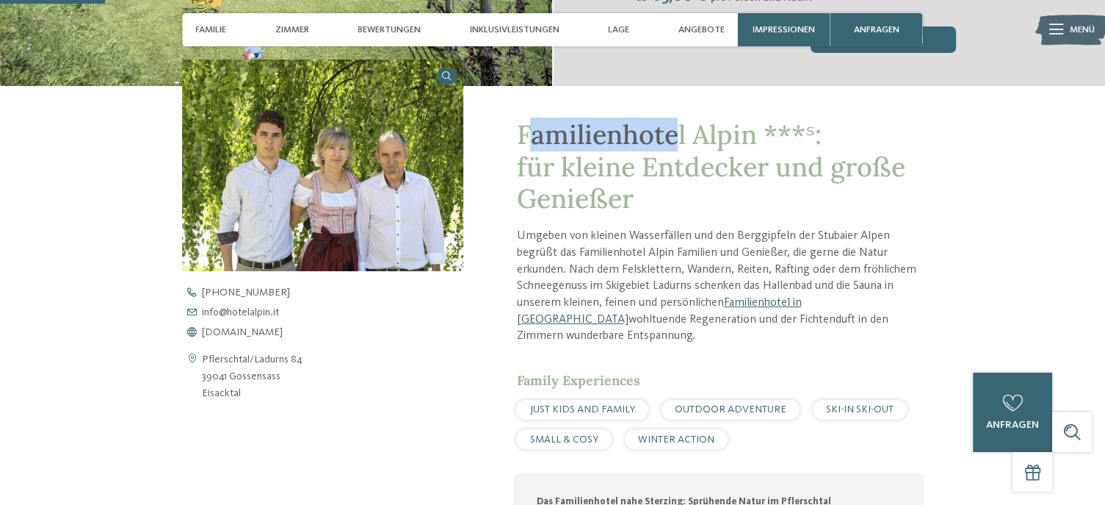
drag, startPoint x: 524, startPoint y: 138, endPoint x: 679, endPoint y: 120, distance: 155.2
click at [679, 120] on span "Familienhotel Alpin ***ˢ: für kleine Entdecker und große Genießer" at bounding box center [710, 166] width 389 height 97
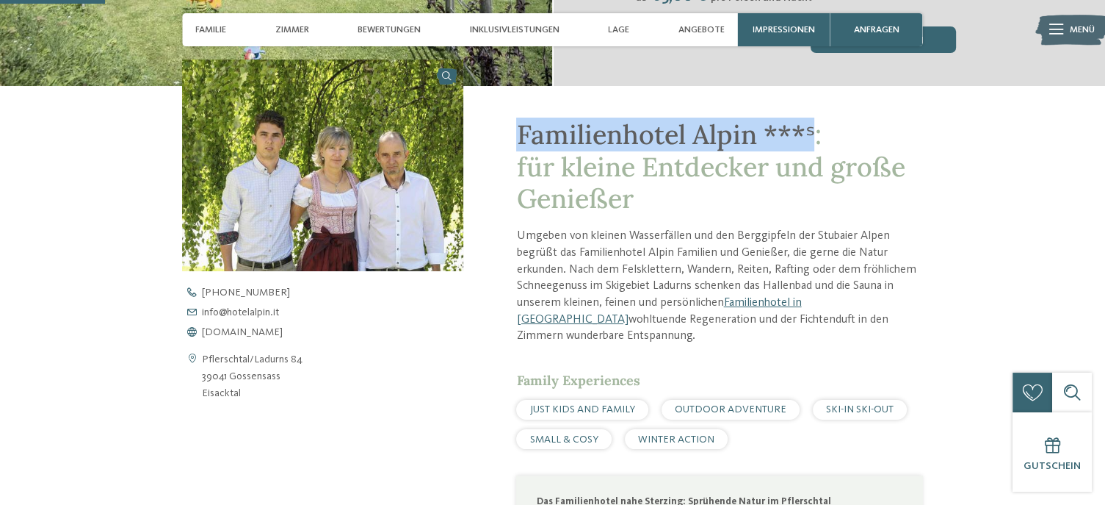
drag, startPoint x: 519, startPoint y: 135, endPoint x: 810, endPoint y: 131, distance: 290.9
click at [810, 131] on span "Familienhotel Alpin ***ˢ: für kleine Entdecker und große Genießer" at bounding box center [710, 166] width 389 height 97
